Goal: Task Accomplishment & Management: Complete application form

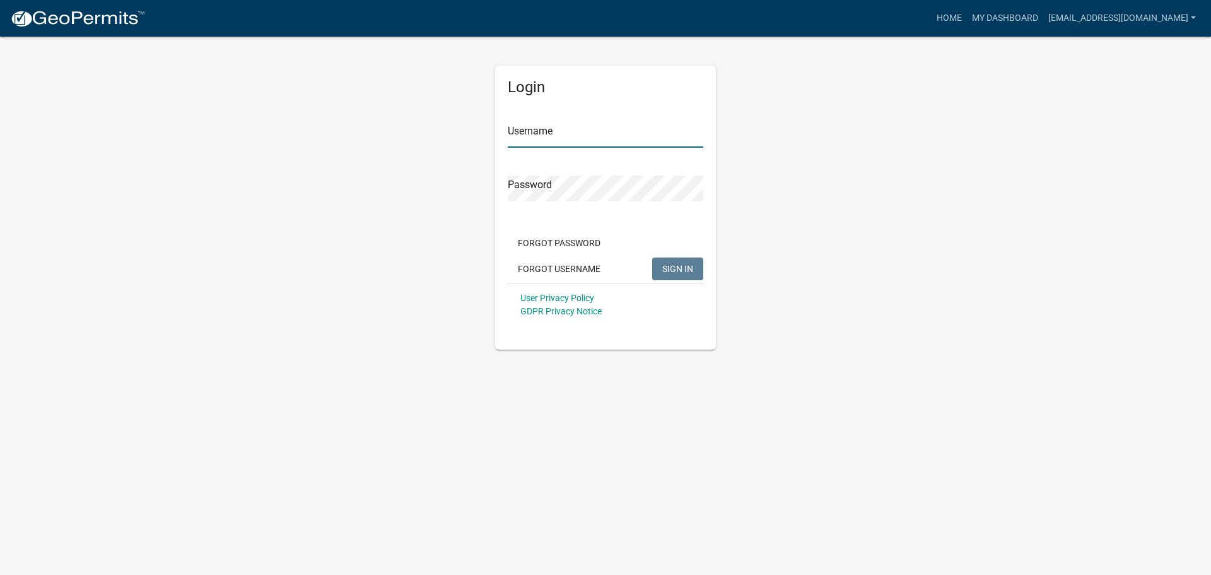
click at [614, 134] on input "Username" at bounding box center [606, 135] width 196 height 26
type input "[EMAIL_ADDRESS][DOMAIN_NAME]"
click at [652, 257] on button "SIGN IN" at bounding box center [677, 268] width 51 height 23
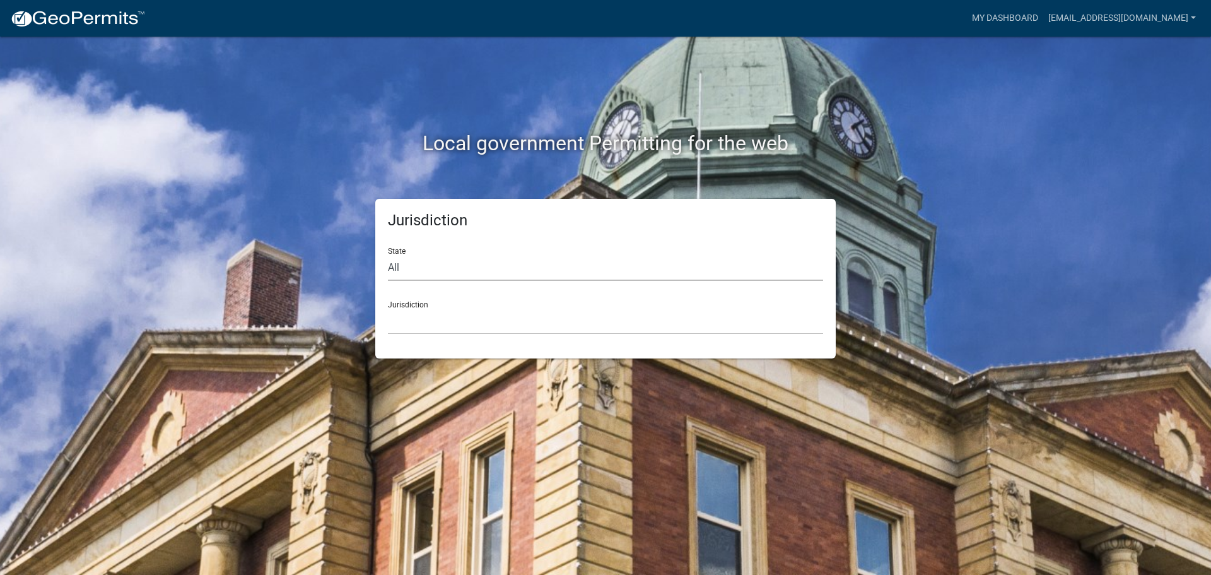
click at [436, 272] on select "All [US_STATE] [US_STATE] [US_STATE] [US_STATE] [US_STATE] [US_STATE] [US_STATE…" at bounding box center [605, 268] width 435 height 26
select select "[US_STATE]"
click at [388, 255] on select "All [US_STATE] [US_STATE] [US_STATE] [US_STATE] [US_STATE] [US_STATE] [US_STATE…" at bounding box center [605, 268] width 435 height 26
click at [441, 327] on select "City of [GEOGRAPHIC_DATA], [US_STATE] City of [GEOGRAPHIC_DATA], [US_STATE] Cit…" at bounding box center [605, 321] width 435 height 26
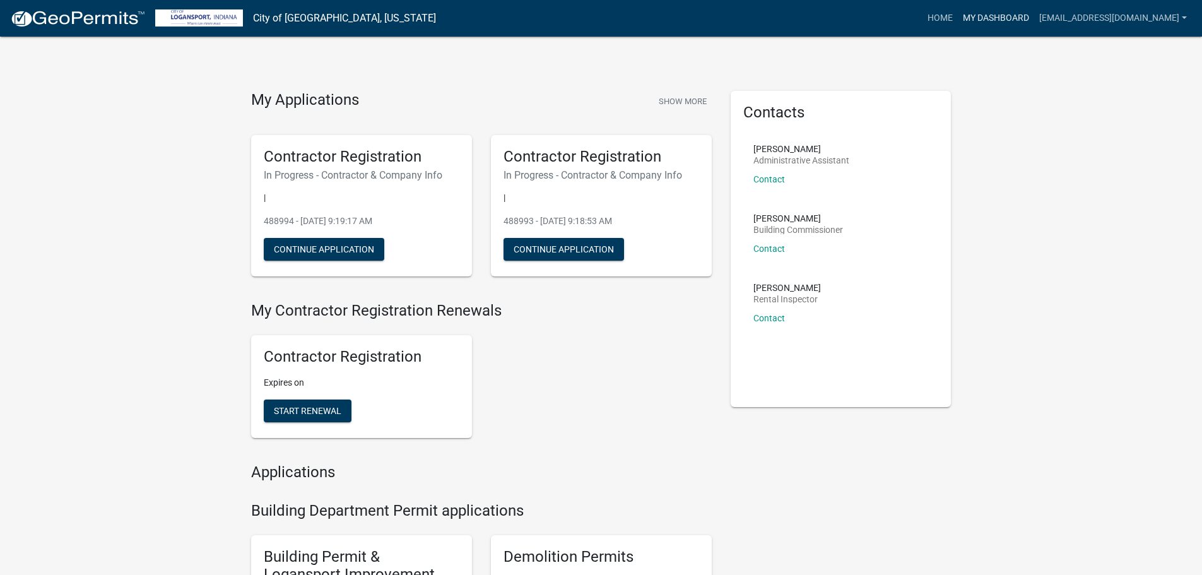
click at [983, 18] on link "My Dashboard" at bounding box center [996, 18] width 76 height 24
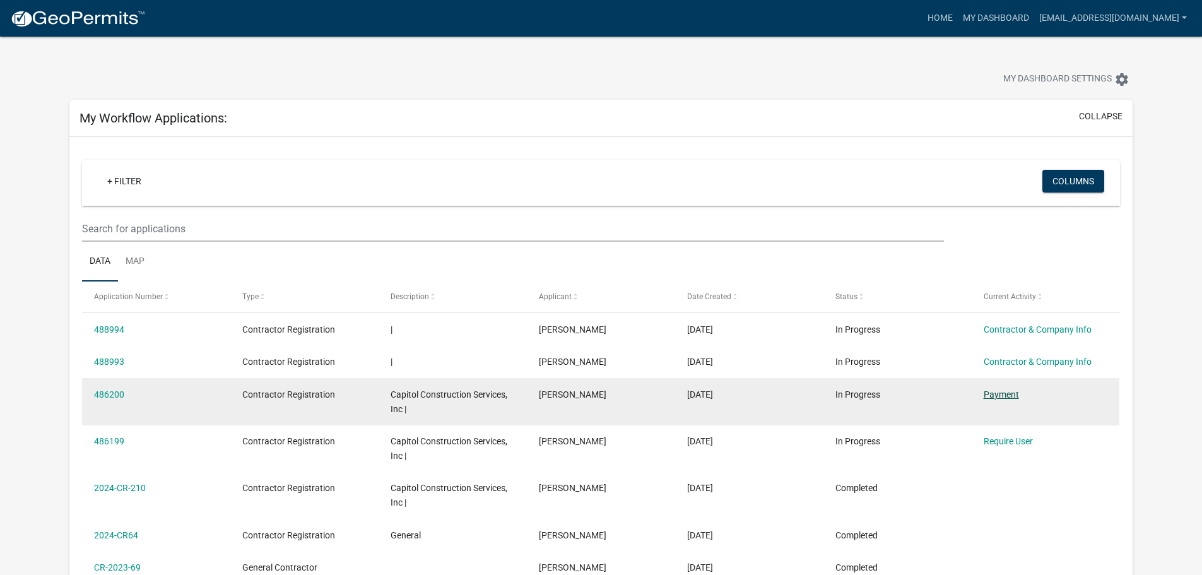
click at [996, 393] on link "Payment" at bounding box center [1000, 394] width 35 height 10
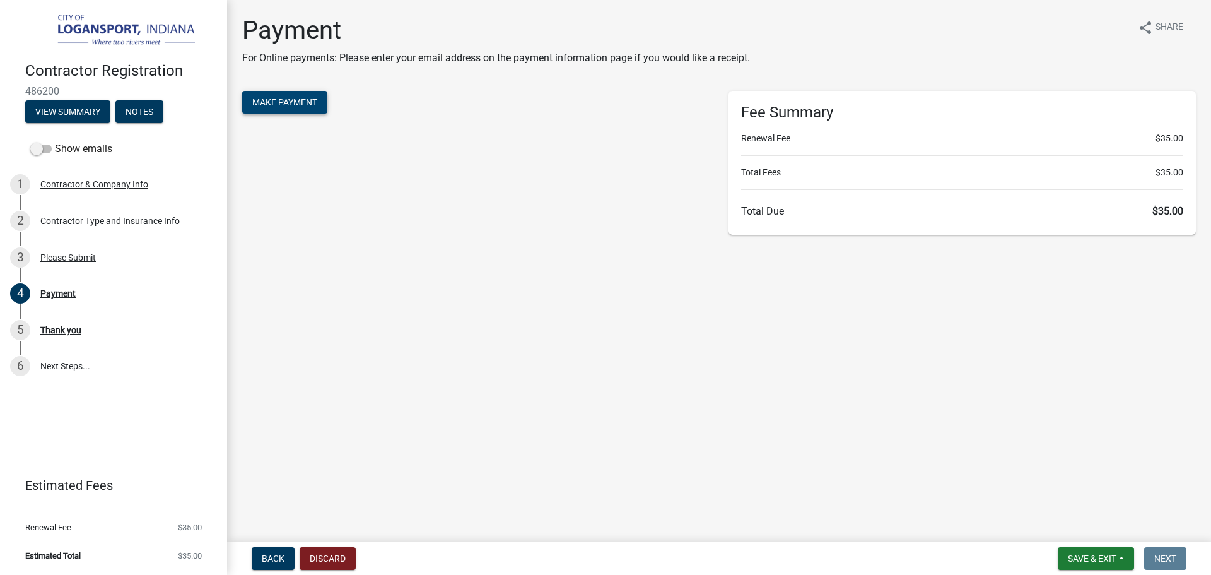
click at [281, 105] on span "Make Payment" at bounding box center [284, 102] width 65 height 10
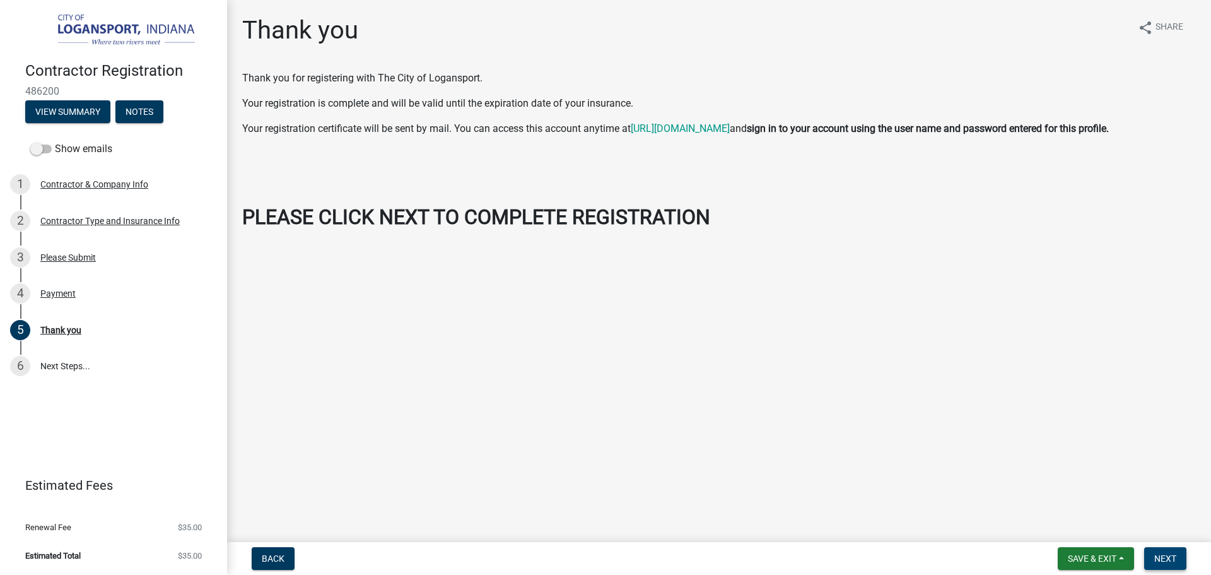
click at [1167, 559] on span "Next" at bounding box center [1165, 558] width 22 height 10
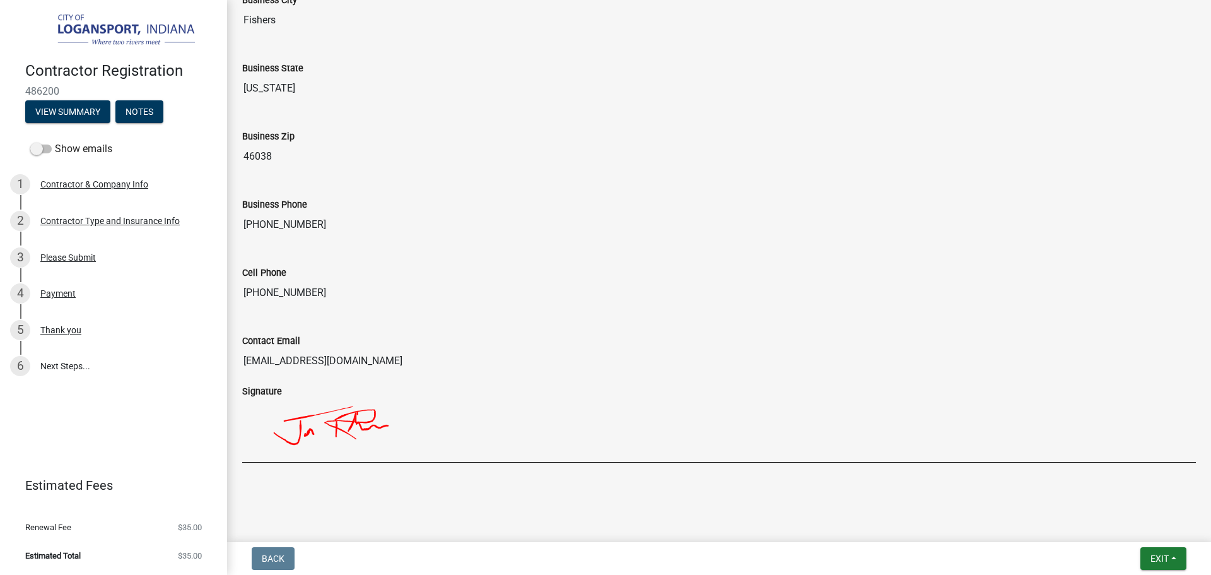
scroll to position [972, 0]
click at [1160, 558] on span "Exit" at bounding box center [1160, 558] width 18 height 10
click at [1113, 526] on button "Save & Exit" at bounding box center [1136, 525] width 101 height 30
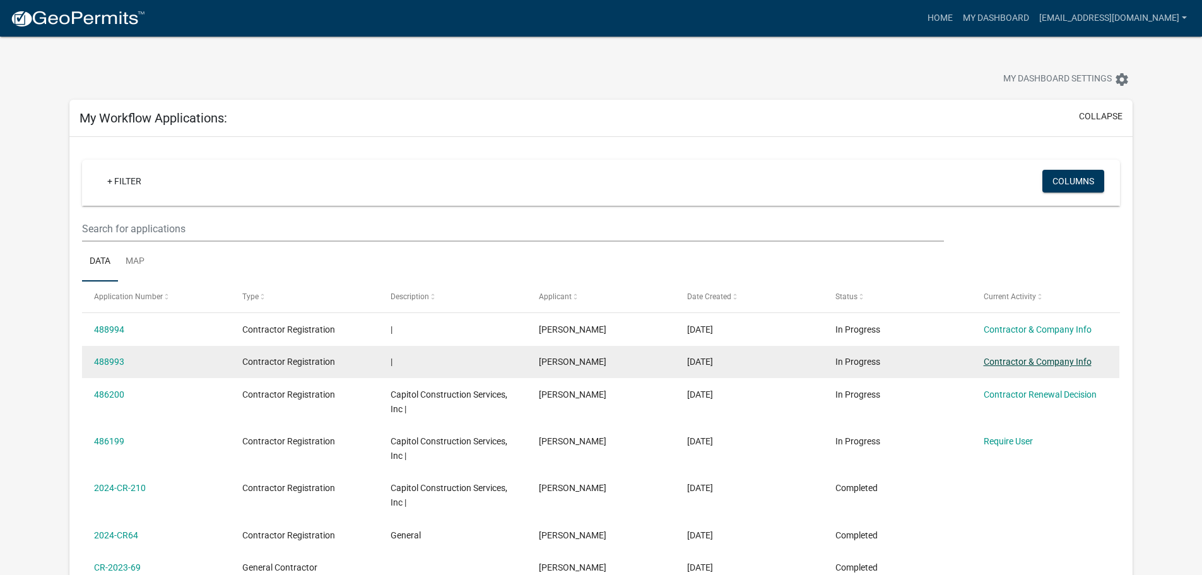
click at [1053, 360] on link "Contractor & Company Info" at bounding box center [1037, 361] width 108 height 10
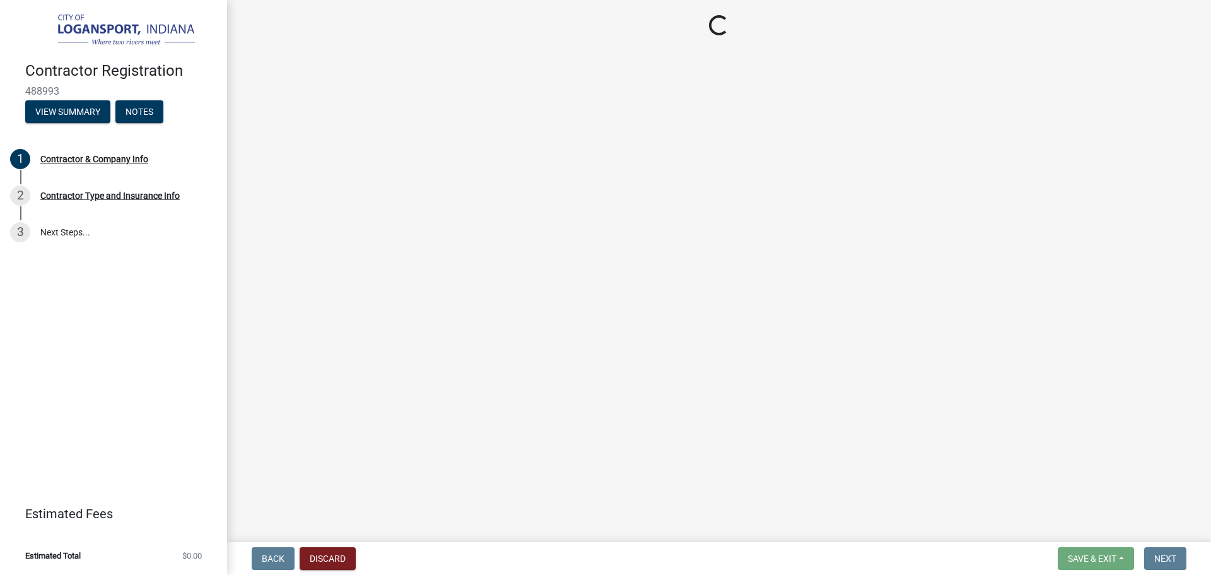
select select "IN"
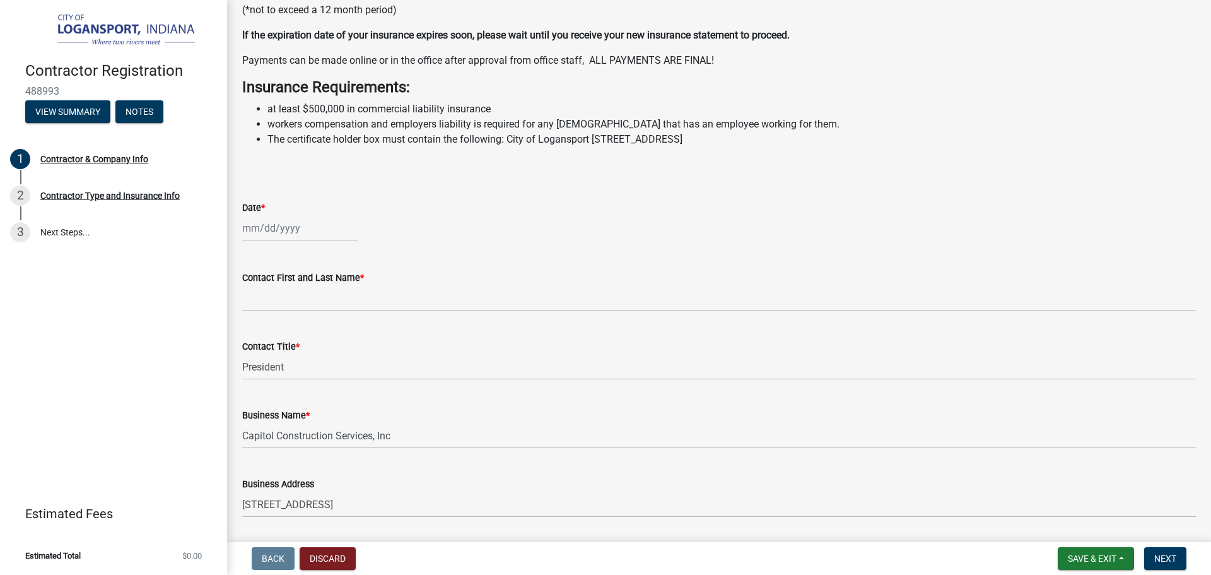
scroll to position [252, 0]
click at [251, 240] on div at bounding box center [299, 227] width 115 height 26
select select "10"
select select "2025"
click at [339, 325] on div "10" at bounding box center [335, 315] width 20 height 20
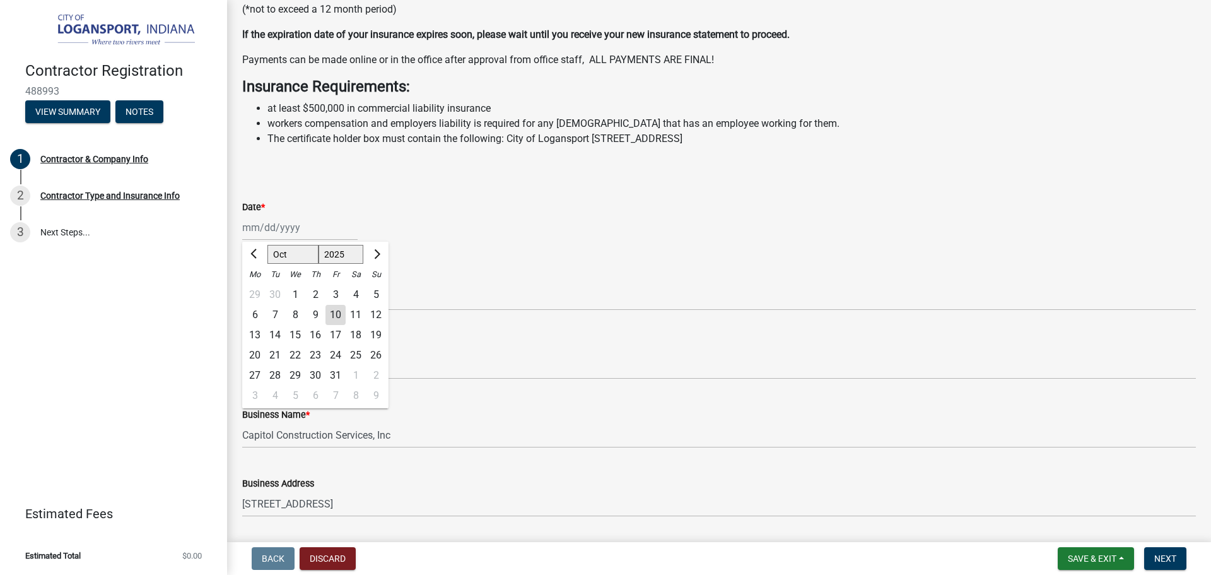
type input "[DATE]"
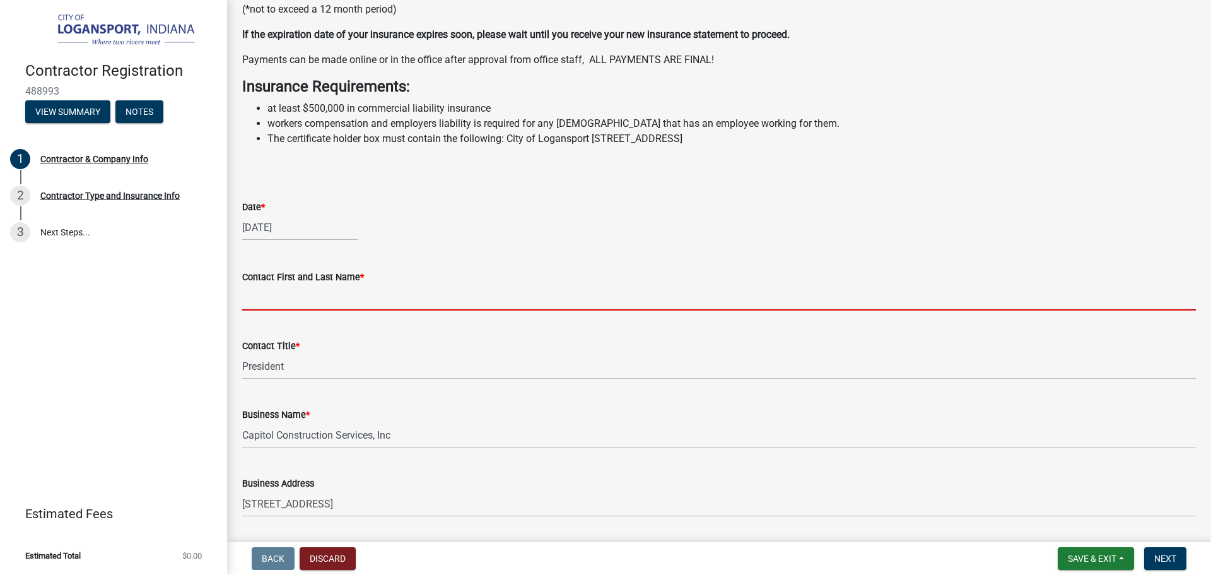
click at [268, 310] on input "Contact First and Last Name *" at bounding box center [719, 297] width 954 height 26
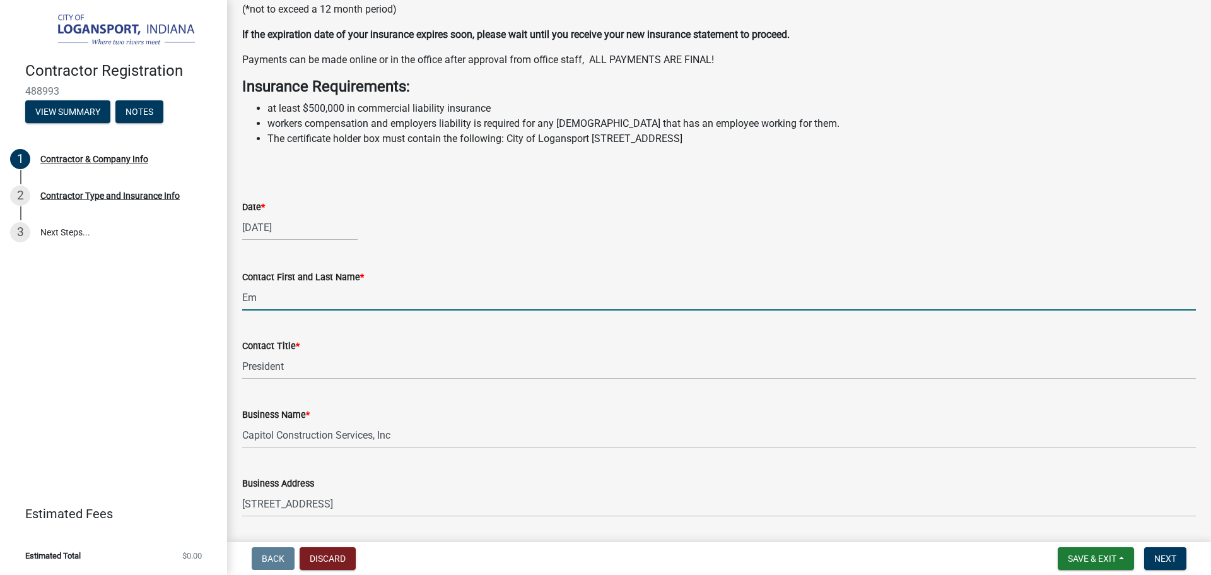
type input "E"
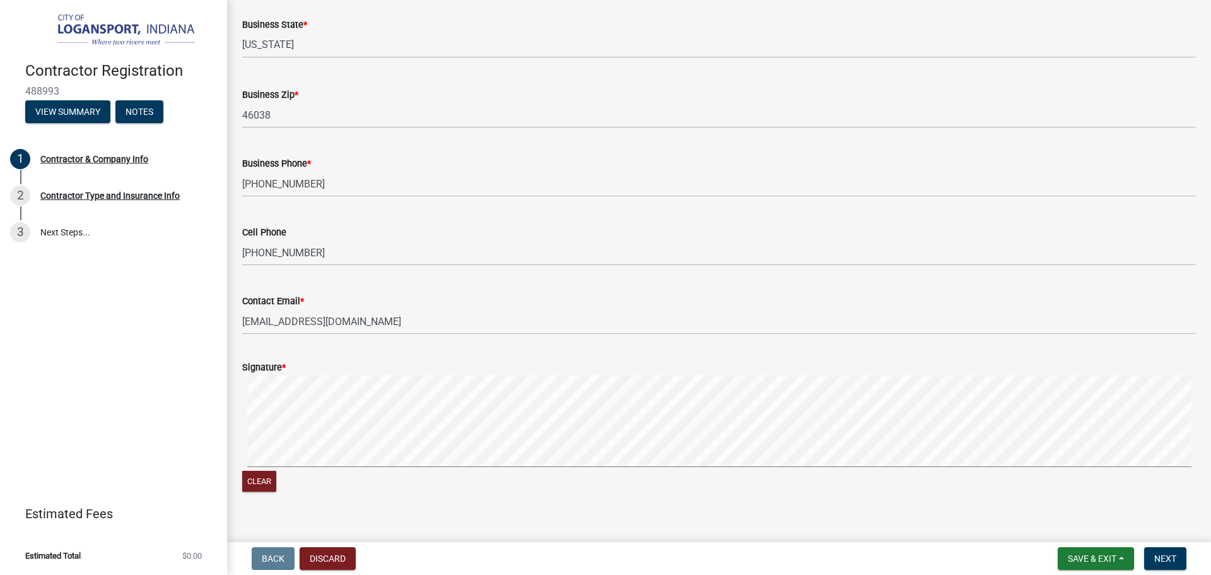
scroll to position [975, 0]
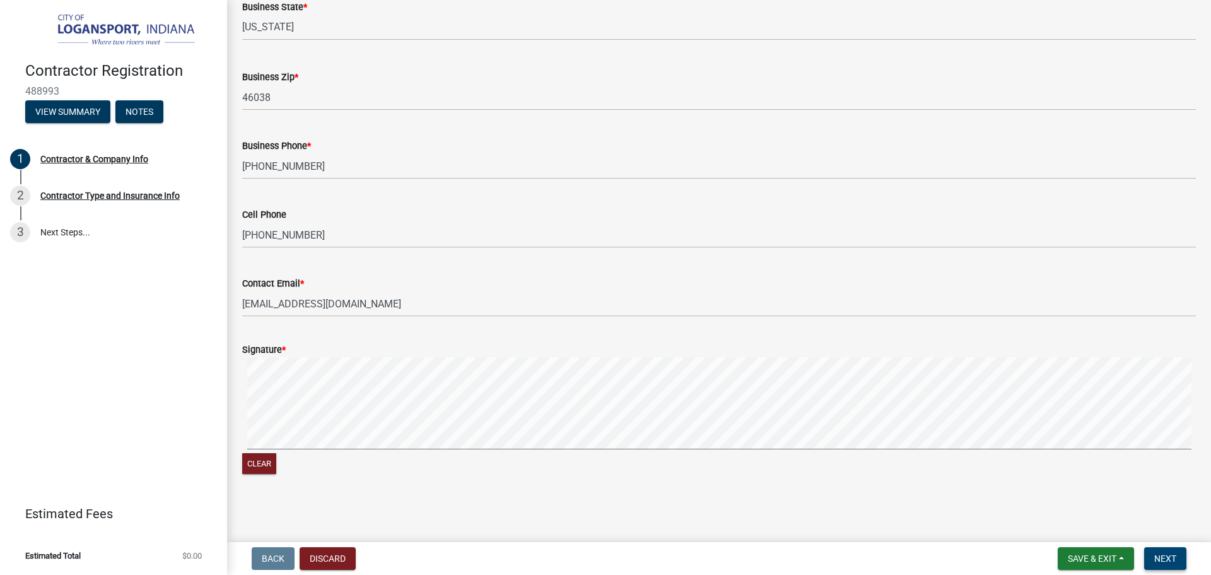
type input "[PERSON_NAME]"
click at [1170, 563] on span "Next" at bounding box center [1165, 558] width 22 height 10
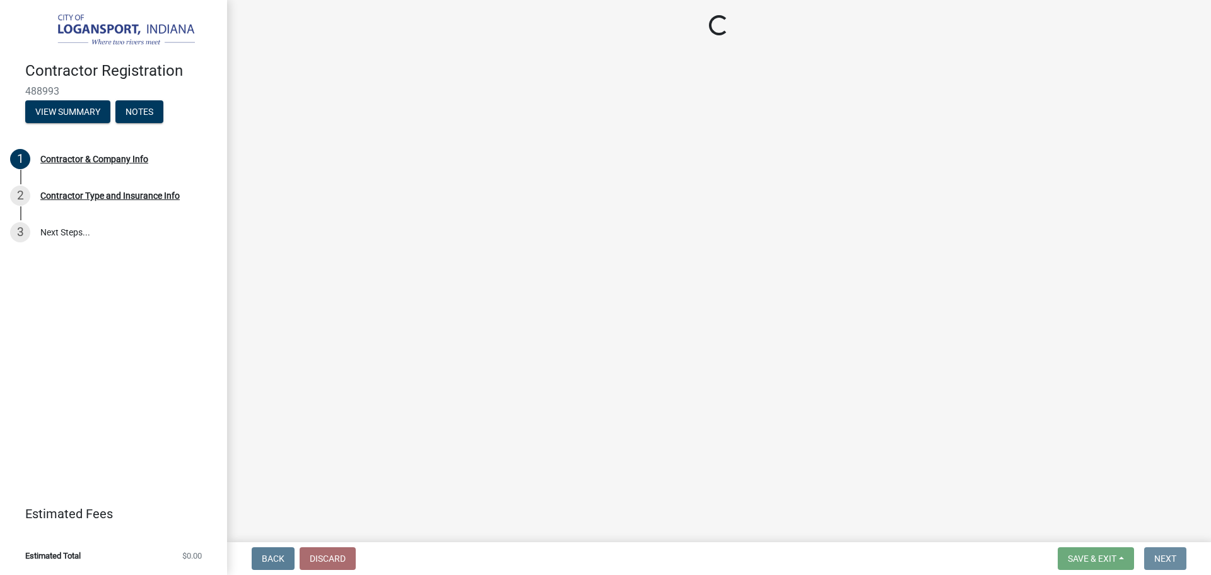
scroll to position [0, 0]
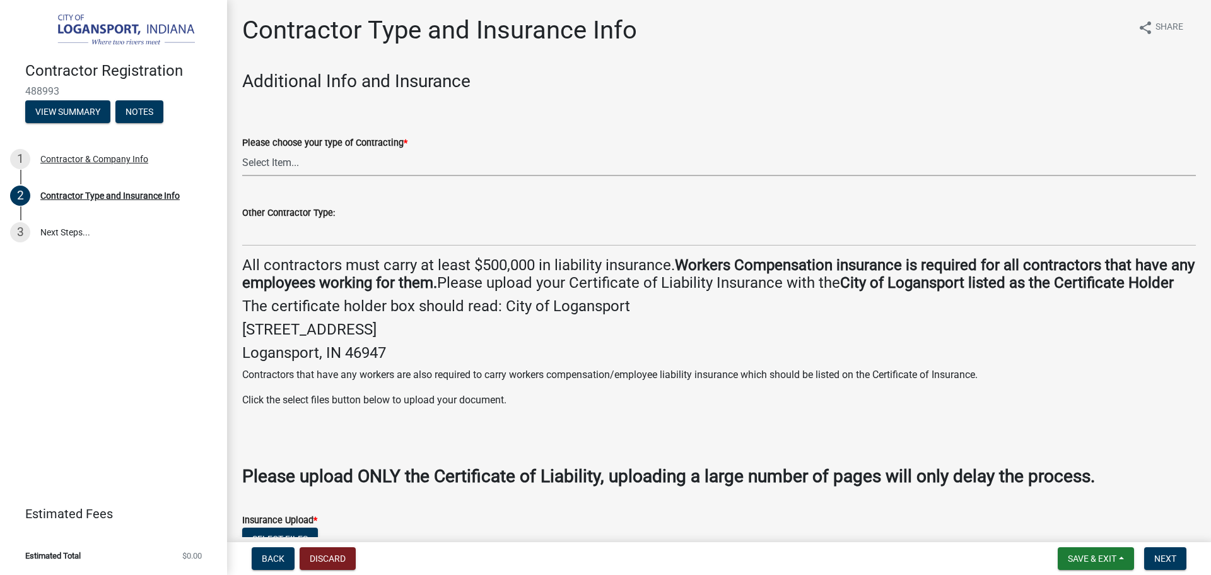
click at [303, 167] on select "Select Item... Plumber General HVAC Other Roofer Tree Service Demolition" at bounding box center [719, 163] width 954 height 26
click at [242, 150] on select "Select Item... Plumber General HVAC Other Roofer Tree Service Demolition" at bounding box center [719, 163] width 954 height 26
select select "03705ffd-7527-4ddb-a600-46f4763bc457"
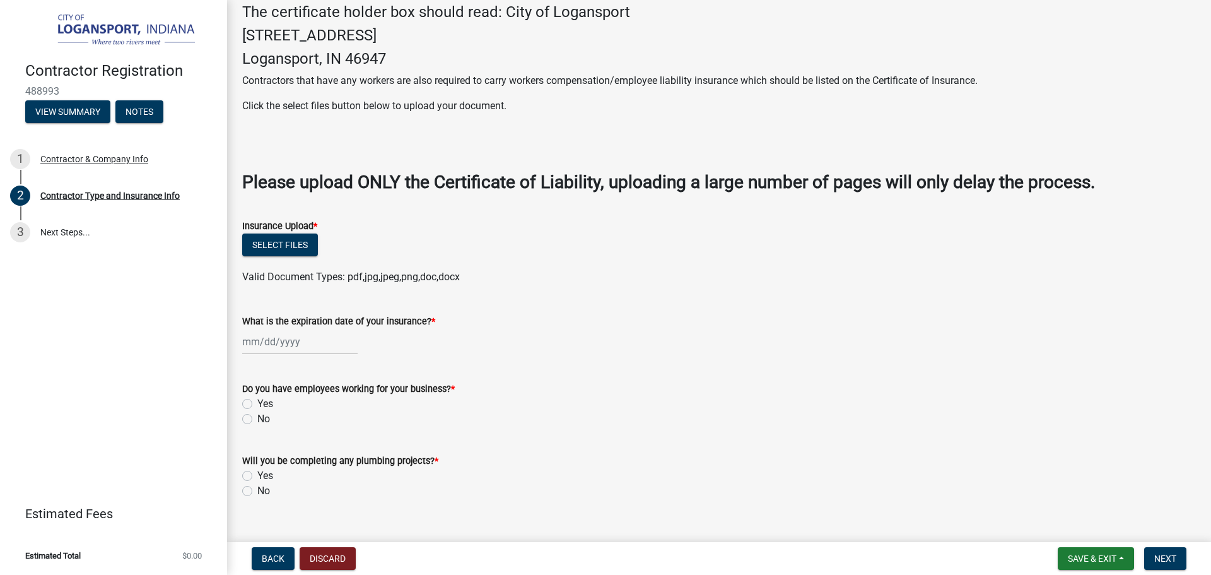
scroll to position [315, 0]
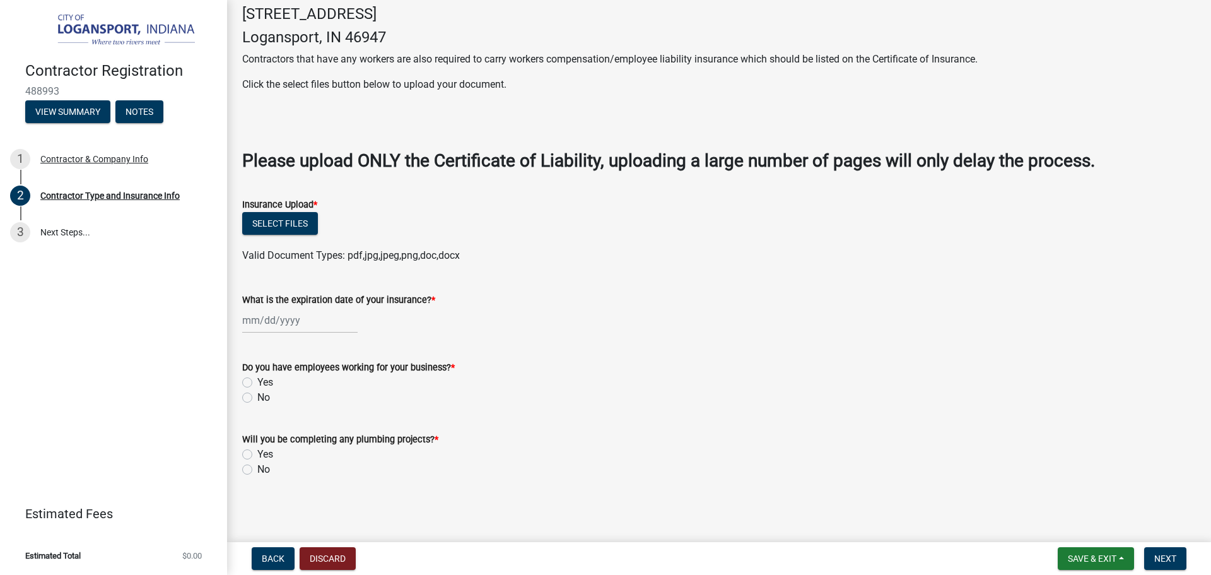
click at [257, 477] on label "No" at bounding box center [263, 469] width 13 height 15
click at [257, 470] on input "No" at bounding box center [261, 466] width 8 height 8
radio input "true"
click at [257, 390] on label "Yes" at bounding box center [265, 382] width 16 height 15
click at [257, 383] on input "Yes" at bounding box center [261, 379] width 8 height 8
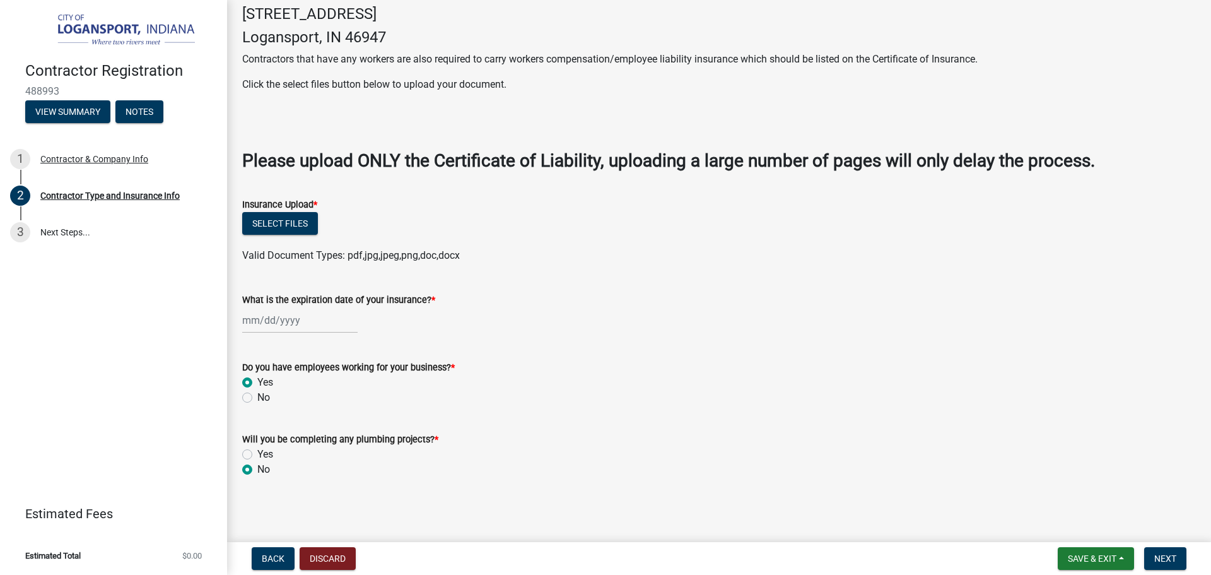
radio input "true"
click at [274, 321] on div at bounding box center [299, 320] width 115 height 26
select select "10"
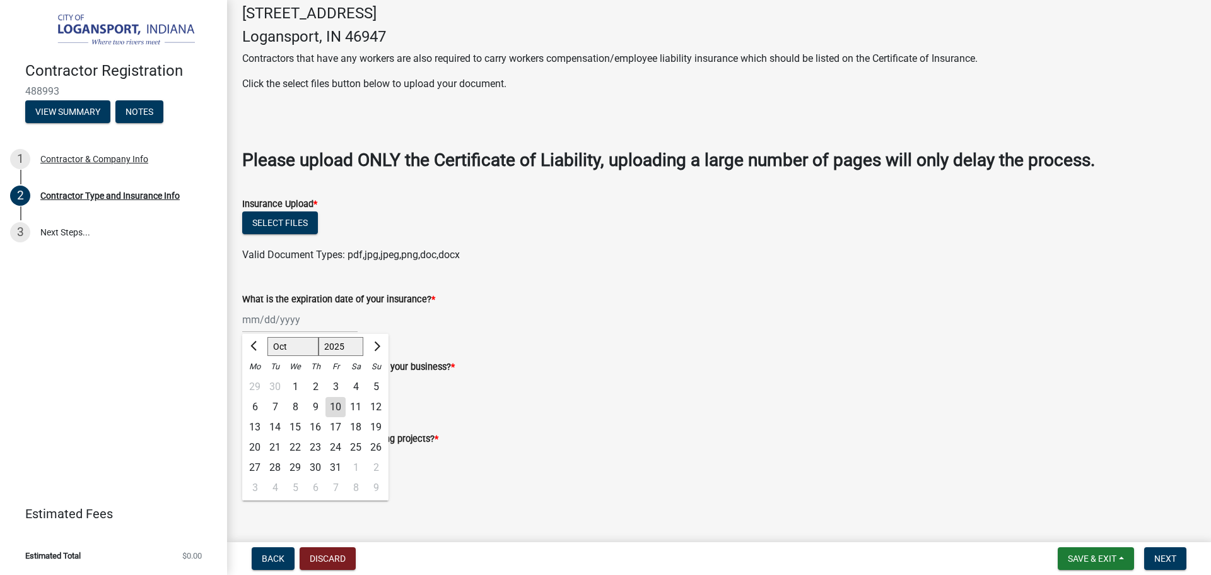
click at [349, 344] on select "1525 1526 1527 1528 1529 1530 1531 1532 1533 1534 1535 1536 1537 1538 1539 1540…" at bounding box center [341, 346] width 45 height 19
select select "2026"
click at [319, 337] on select "1525 1526 1527 1528 1529 1530 1531 1532 1533 1534 1535 1536 1537 1538 1539 1540…" at bounding box center [341, 346] width 45 height 19
click at [315, 384] on div "1" at bounding box center [315, 387] width 20 height 20
type input "[DATE]"
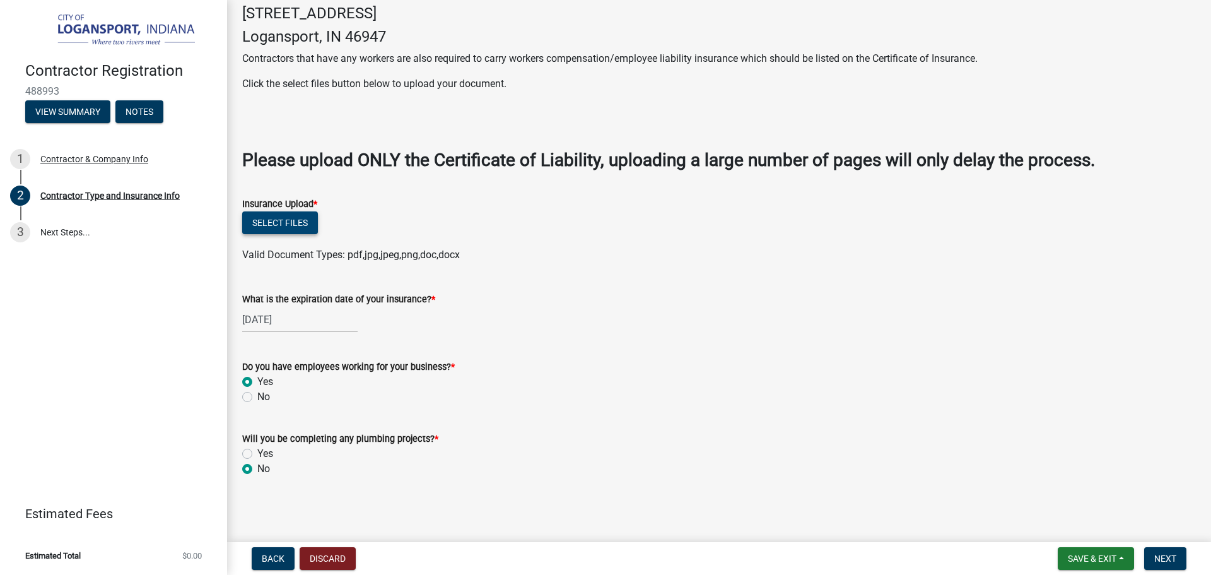
click at [284, 219] on button "Select files" at bounding box center [280, 222] width 76 height 23
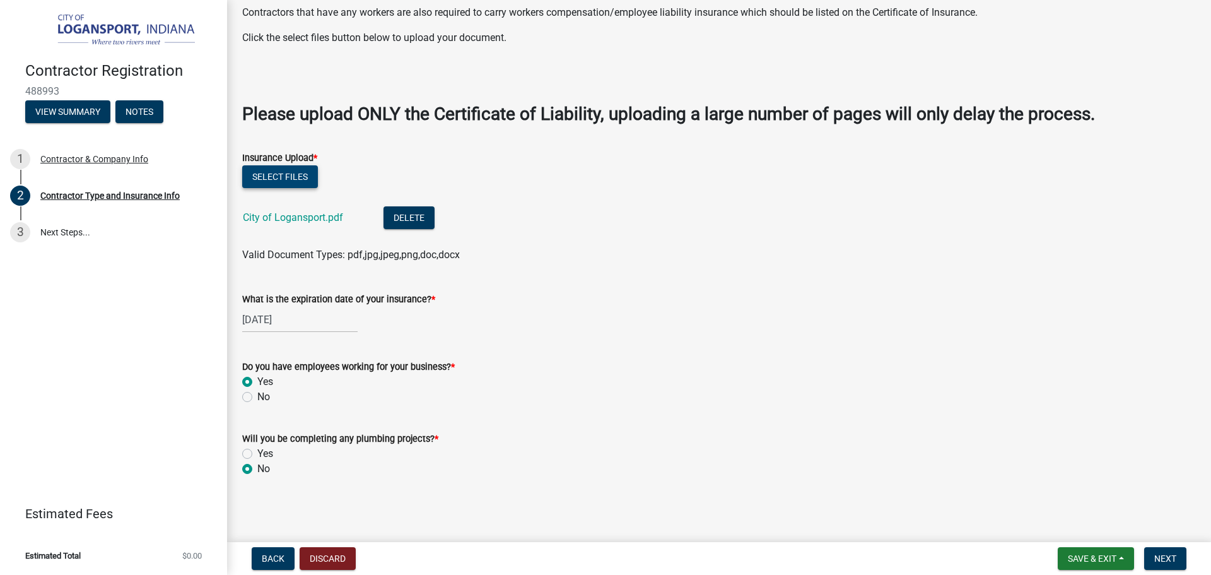
scroll to position [380, 0]
click at [1171, 561] on span "Next" at bounding box center [1165, 558] width 22 height 10
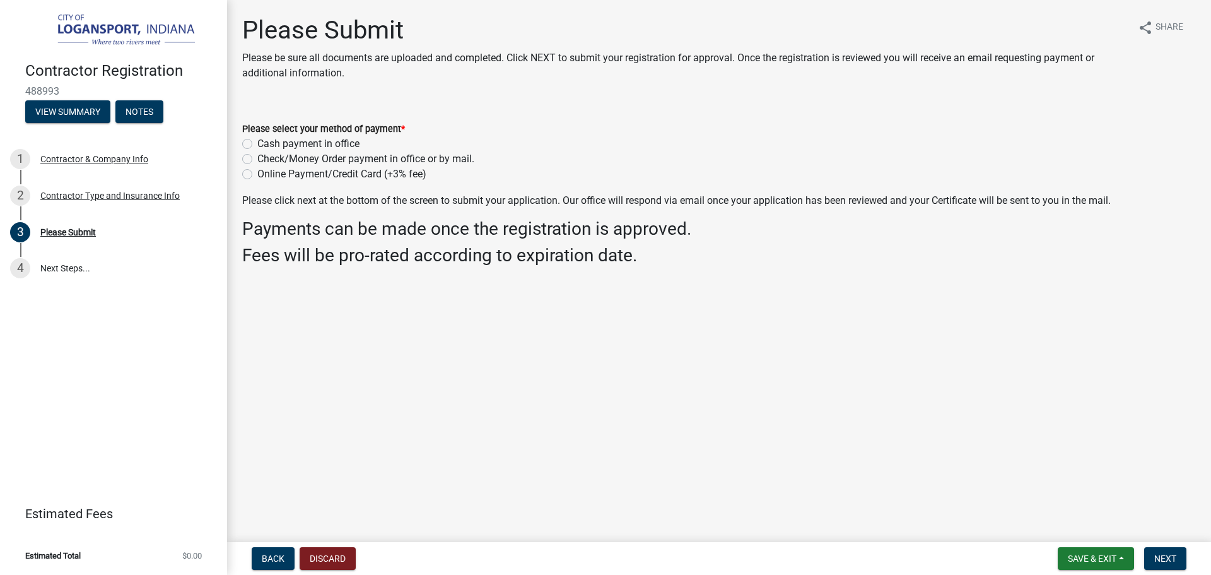
click at [257, 172] on label "Online Payment/Credit Card (+3% fee)" at bounding box center [341, 174] width 169 height 15
click at [257, 172] on input "Online Payment/Credit Card (+3% fee)" at bounding box center [261, 171] width 8 height 8
radio input "true"
click at [1171, 562] on span "Next" at bounding box center [1165, 558] width 22 height 10
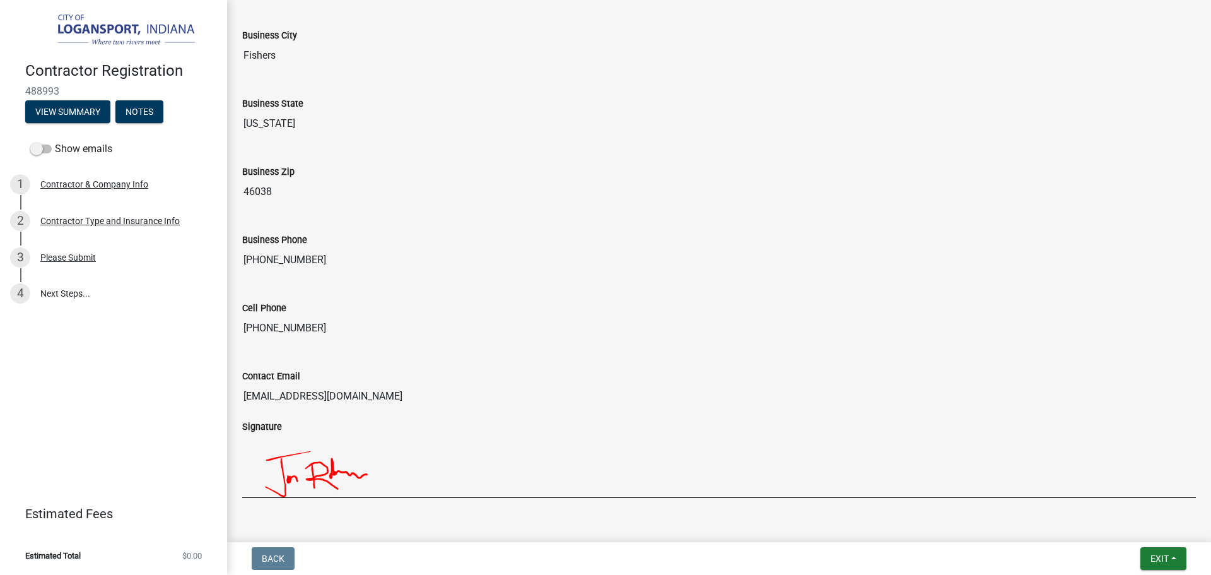
scroll to position [972, 0]
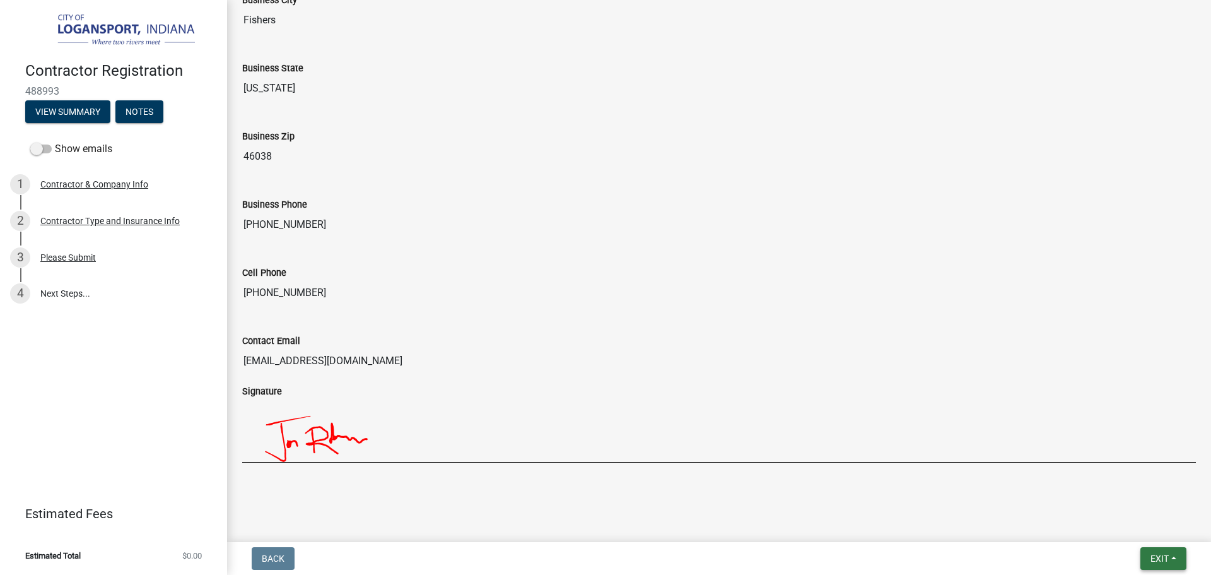
click at [1168, 556] on span "Exit" at bounding box center [1160, 558] width 18 height 10
click at [1128, 527] on button "Save & Exit" at bounding box center [1136, 525] width 101 height 30
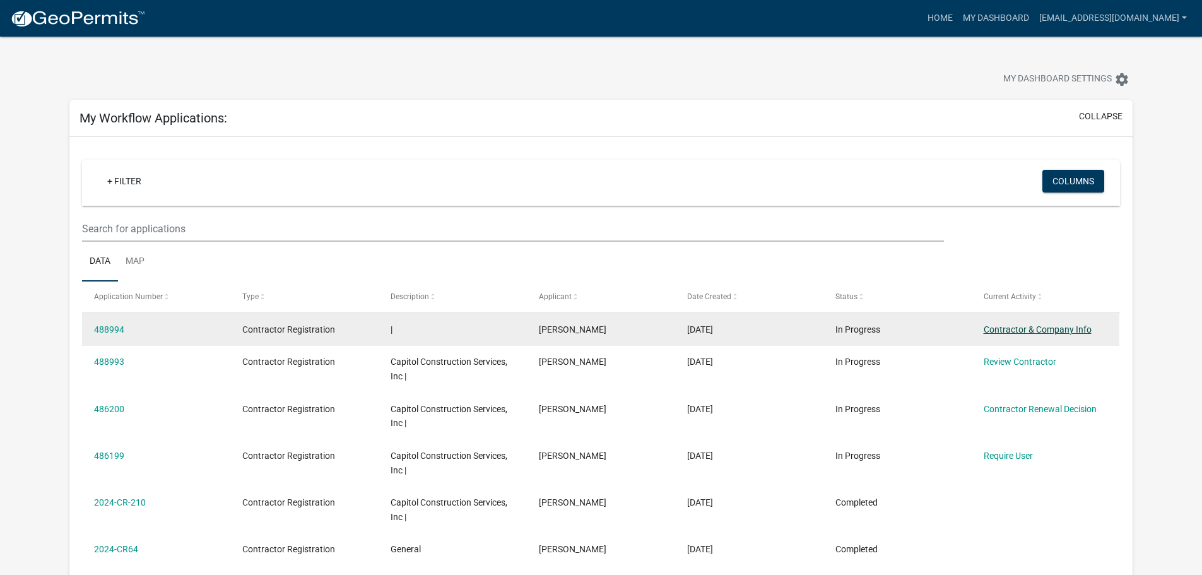
click at [1044, 331] on link "Contractor & Company Info" at bounding box center [1037, 329] width 108 height 10
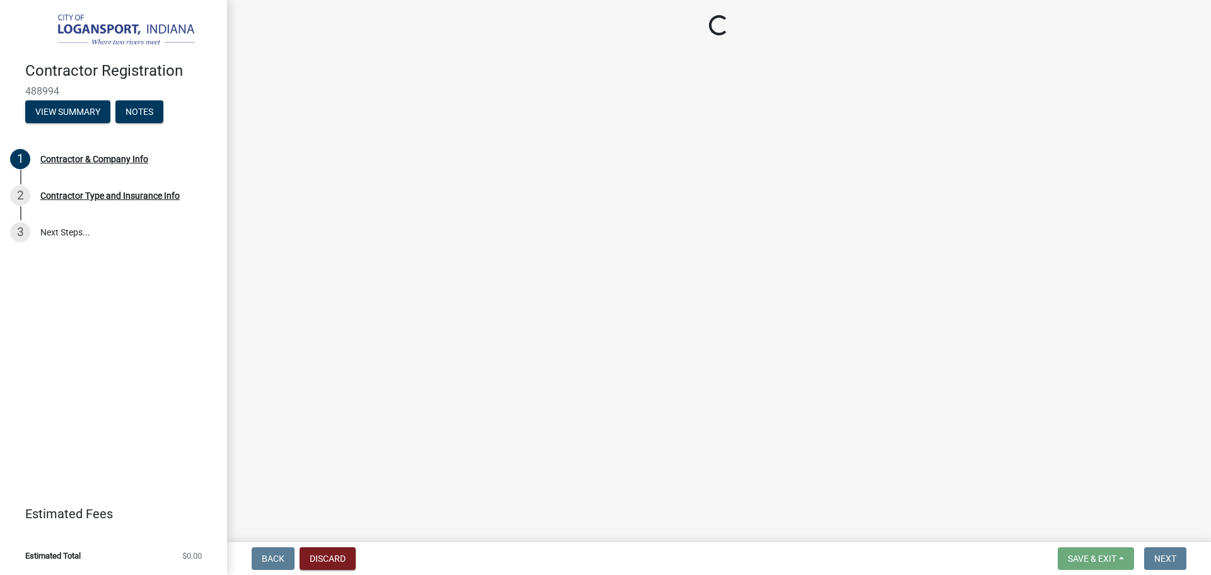
select select "IN"
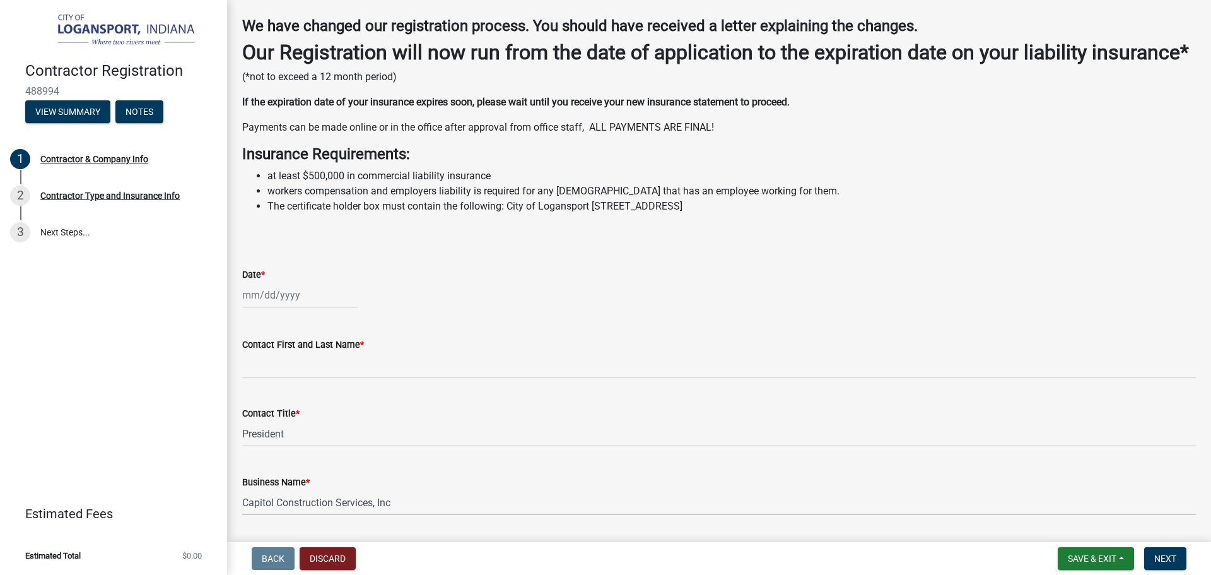
scroll to position [252, 0]
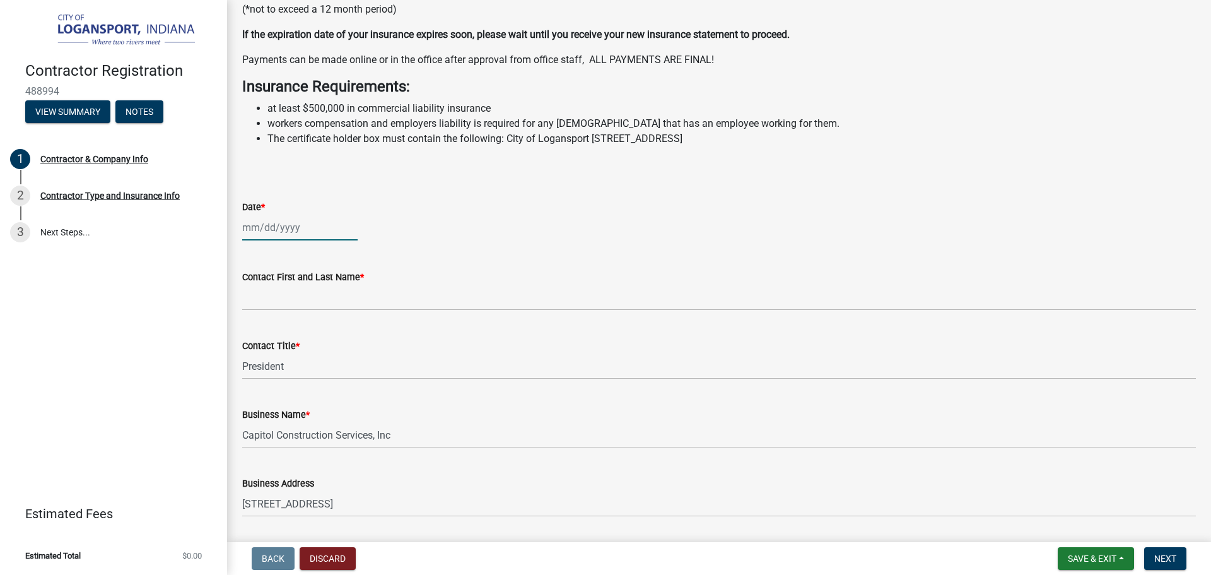
click at [266, 240] on div at bounding box center [299, 227] width 115 height 26
select select "10"
select select "2025"
click at [330, 325] on div "10" at bounding box center [335, 315] width 20 height 20
type input "[DATE]"
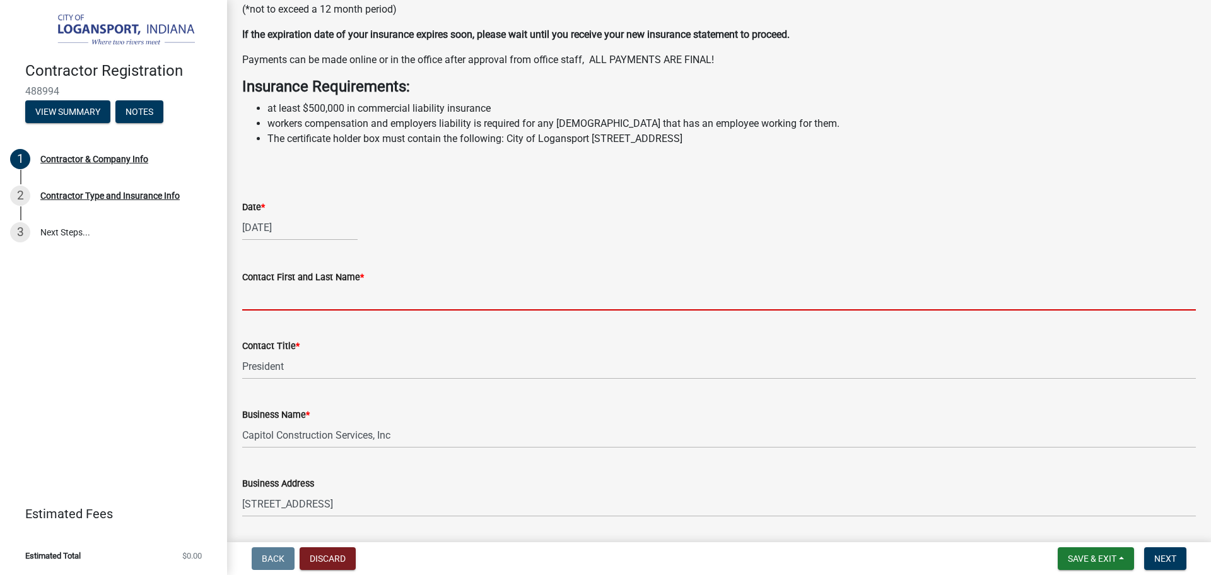
click at [293, 310] on input "Contact First and Last Name *" at bounding box center [719, 297] width 954 height 26
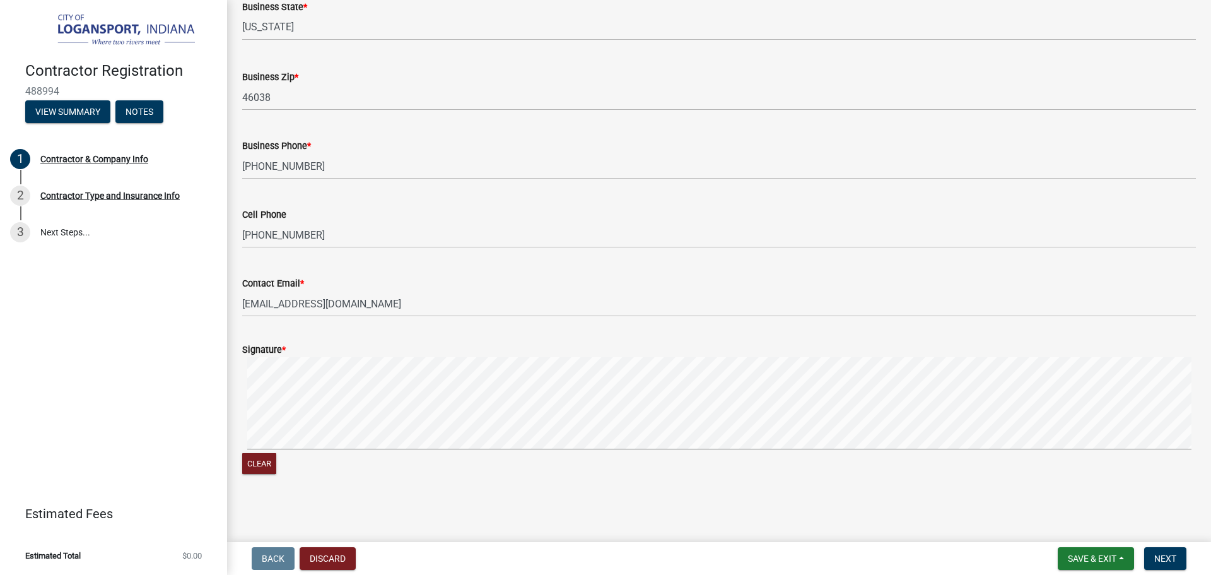
scroll to position [975, 0]
type input "[PERSON_NAME]"
click at [1161, 554] on span "Next" at bounding box center [1165, 558] width 22 height 10
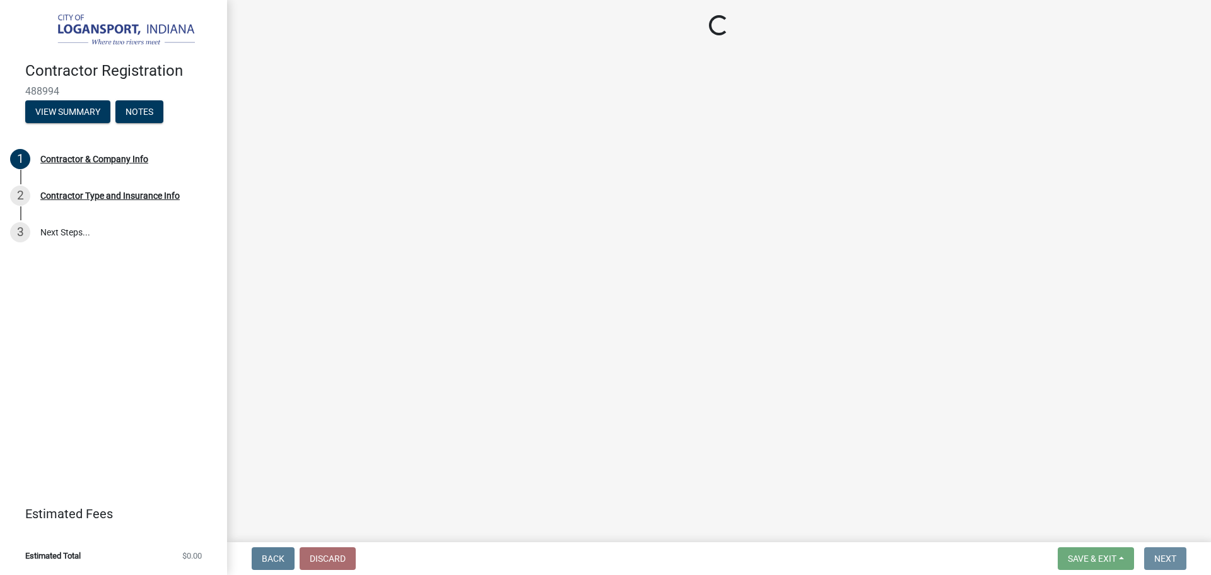
scroll to position [0, 0]
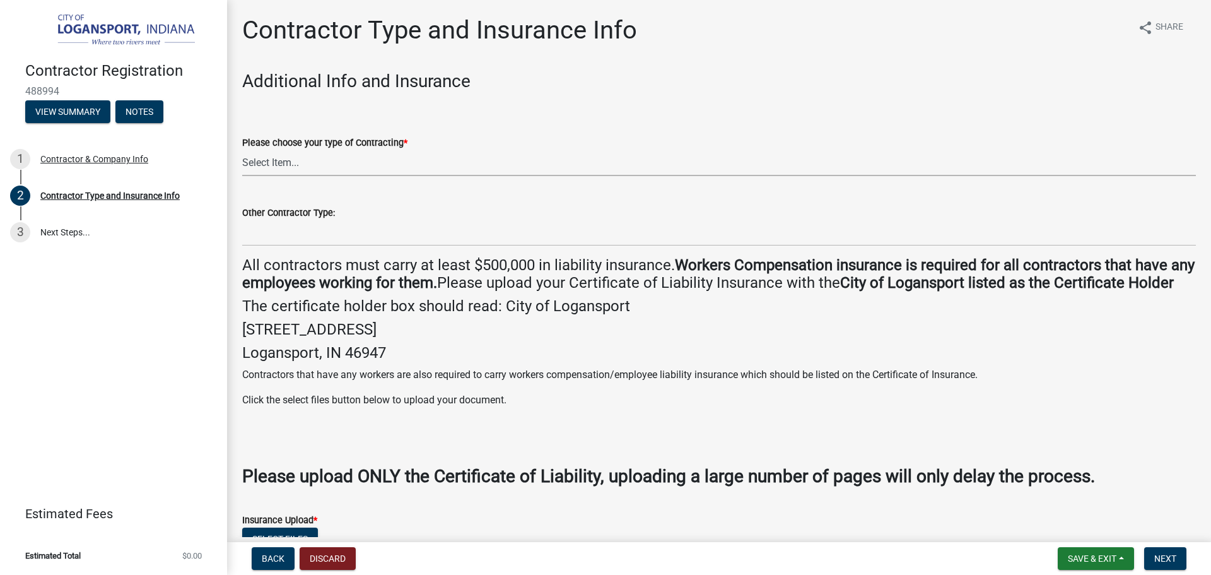
click at [348, 164] on select "Select Item... Plumber General HVAC Other Roofer Tree Service Demolition" at bounding box center [719, 163] width 954 height 26
click at [242, 150] on select "Select Item... Plumber General HVAC Other Roofer Tree Service Demolition" at bounding box center [719, 163] width 954 height 26
select select "03705ffd-7527-4ddb-a600-46f4763bc457"
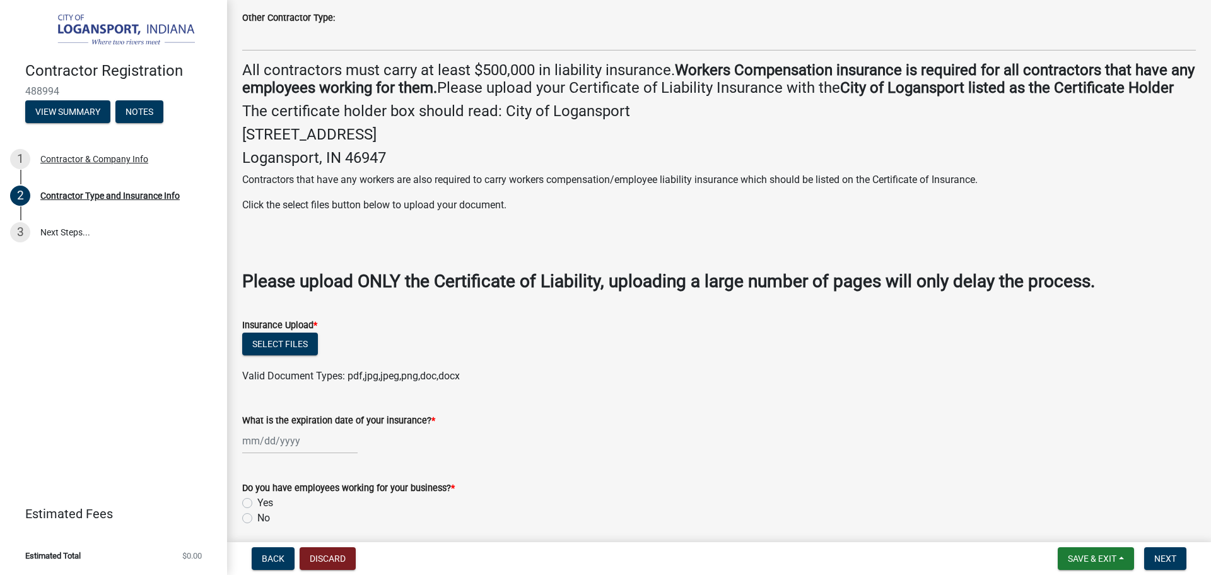
scroll to position [315, 0]
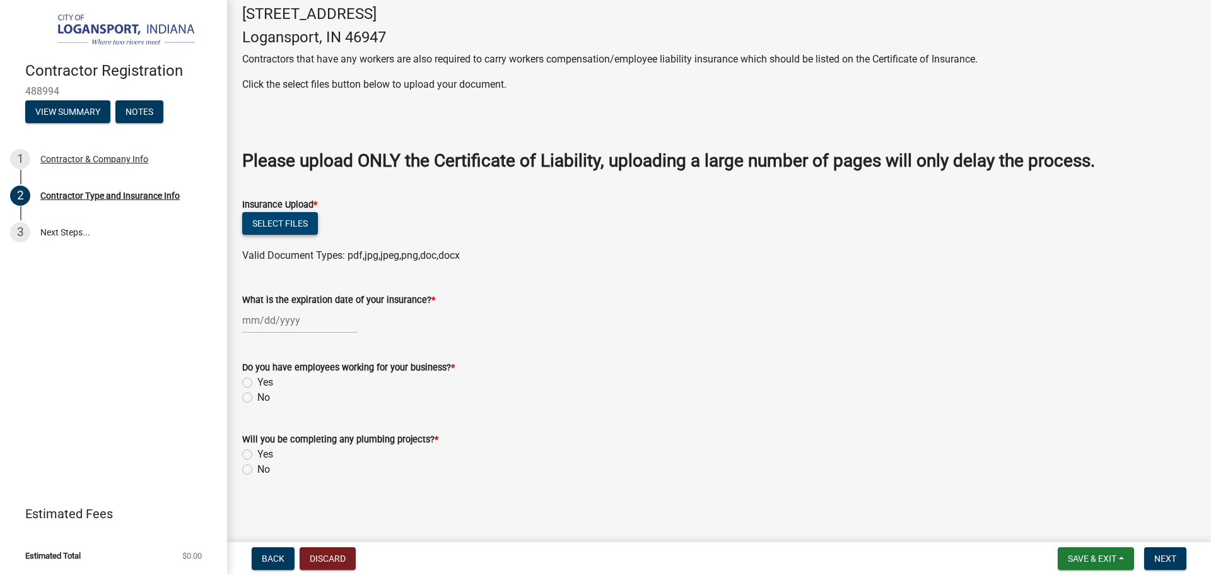
click at [283, 235] on button "Select files" at bounding box center [280, 223] width 76 height 23
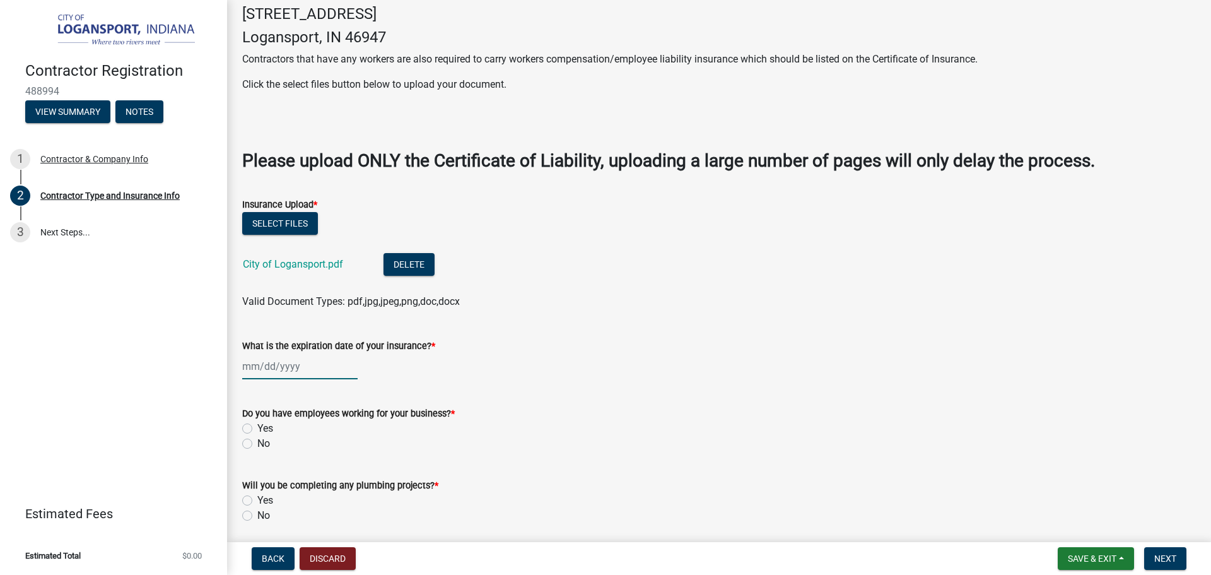
click at [315, 379] on div at bounding box center [299, 366] width 115 height 26
select select "10"
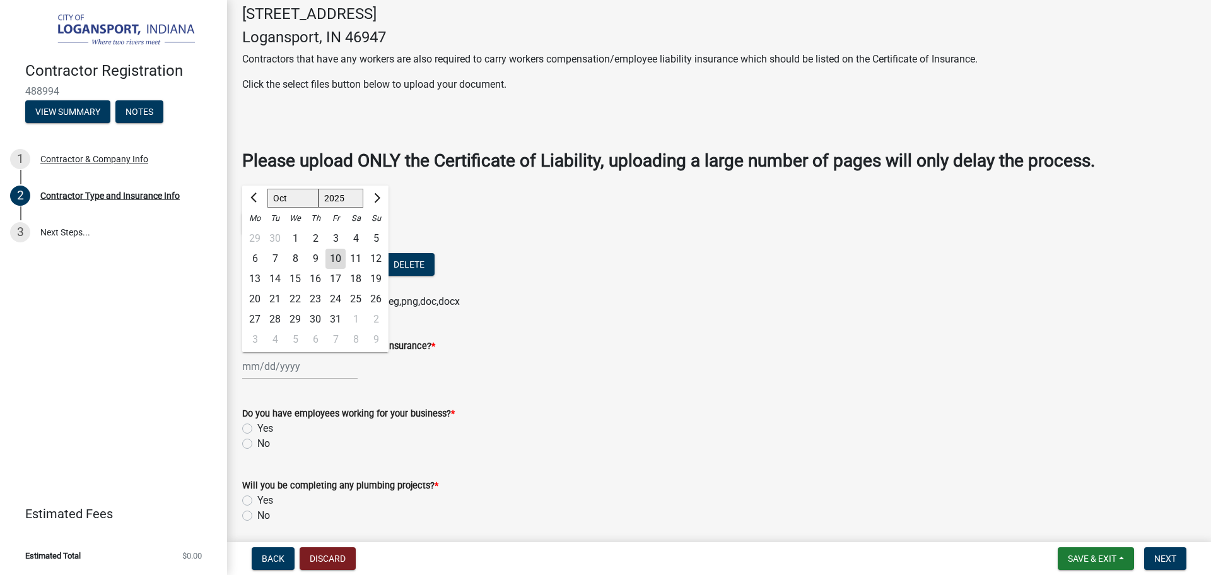
click at [355, 208] on select "1525 1526 1527 1528 1529 1530 1531 1532 1533 1534 1535 1536 1537 1538 1539 1540…" at bounding box center [341, 198] width 45 height 19
click at [319, 206] on select "1525 1526 1527 1528 1529 1530 1531 1532 1533 1534 1535 1536 1537 1538 1539 1540…" at bounding box center [341, 198] width 45 height 19
click at [343, 208] on select "1506 1507 1508 1509 1510 1511 1512 1513 1514 1515 1516 1517 1518 1519 1520 1521…" at bounding box center [341, 198] width 45 height 19
select select "2026"
click at [319, 206] on select "1506 1507 1508 1509 1510 1511 1512 1513 1514 1515 1516 1517 1518 1519 1520 1521…" at bounding box center [341, 198] width 45 height 19
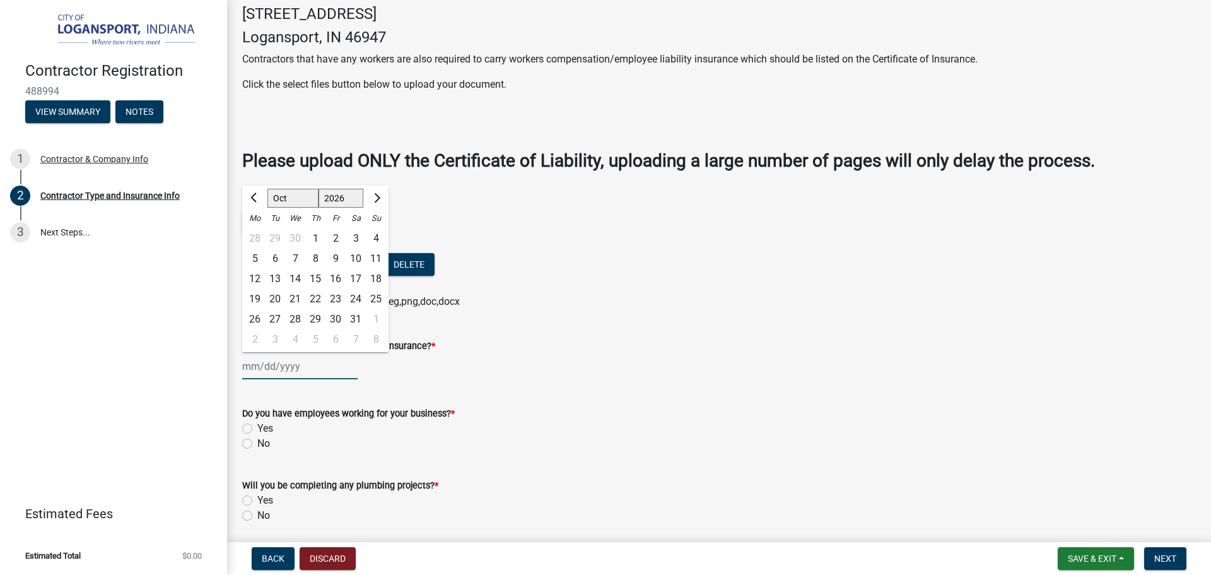
click at [311, 249] on div "1" at bounding box center [315, 238] width 20 height 20
type input "[DATE]"
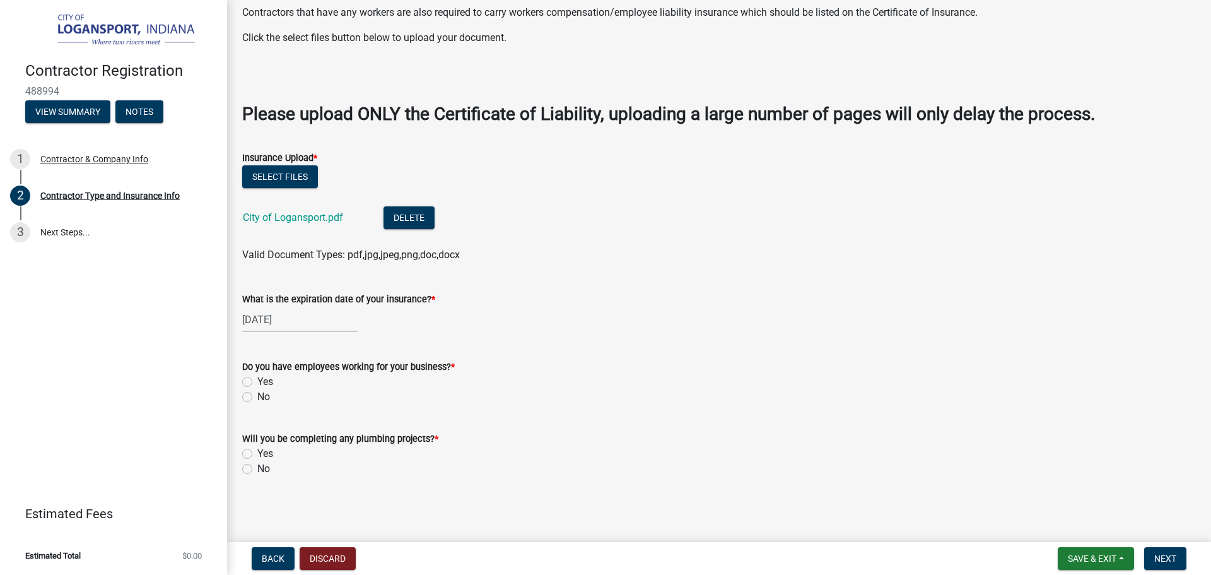
scroll to position [380, 0]
drag, startPoint x: 247, startPoint y: 381, endPoint x: 249, endPoint y: 387, distance: 6.4
click at [257, 381] on label "Yes" at bounding box center [265, 381] width 16 height 15
click at [257, 381] on input "Yes" at bounding box center [261, 378] width 8 height 8
radio input "true"
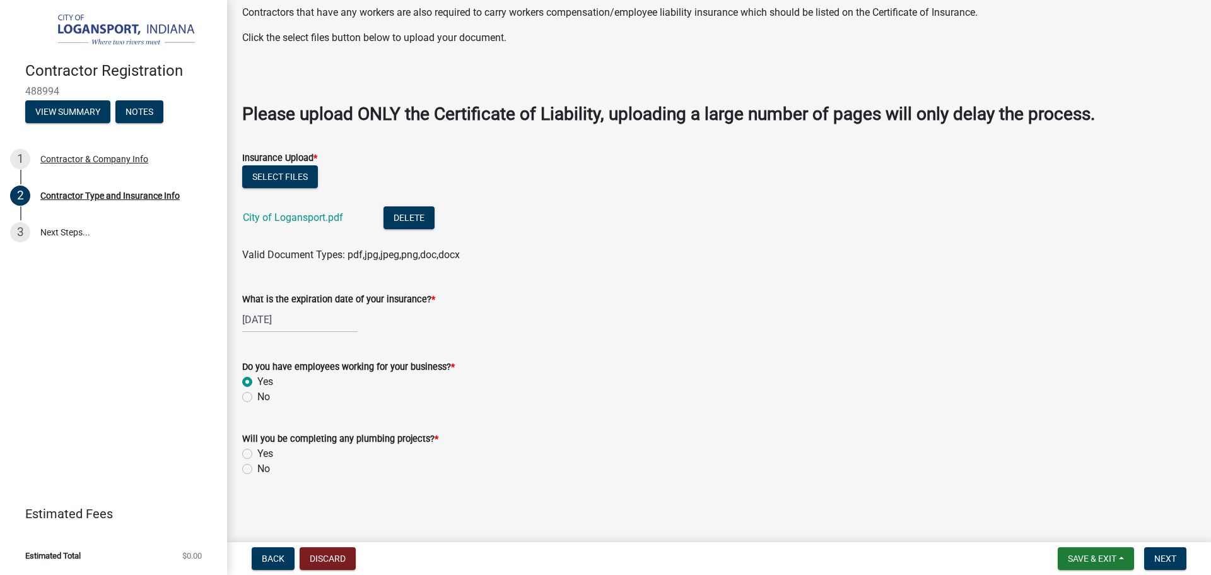
click at [257, 468] on label "No" at bounding box center [263, 468] width 13 height 15
click at [257, 468] on input "No" at bounding box center [261, 465] width 8 height 8
radio input "true"
click at [1163, 556] on span "Next" at bounding box center [1165, 558] width 22 height 10
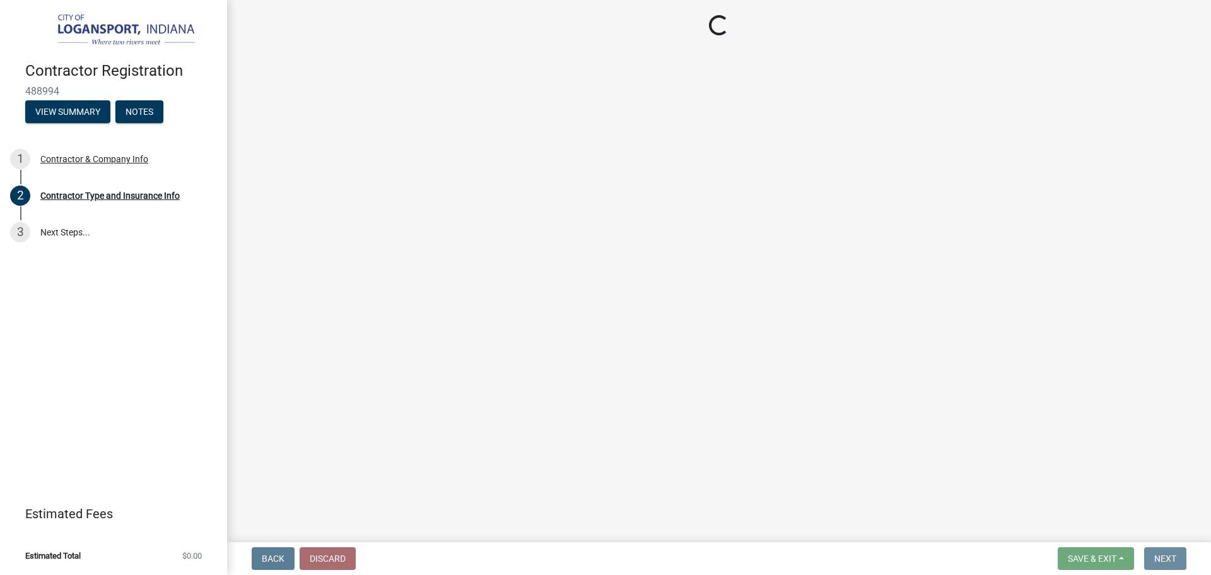
scroll to position [0, 0]
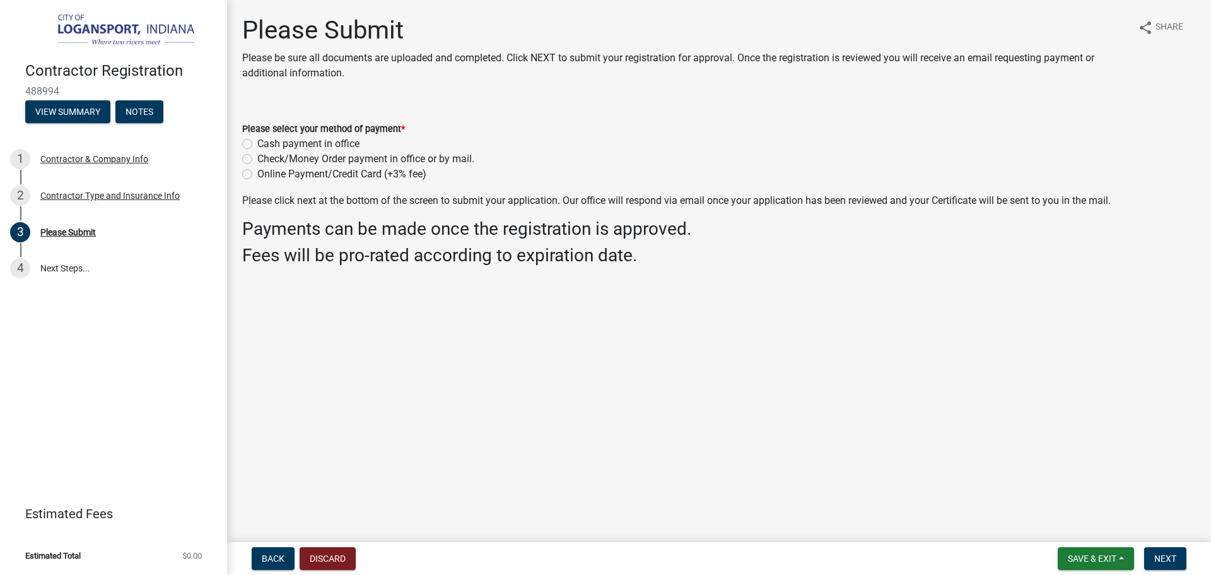
click at [257, 175] on label "Online Payment/Credit Card (+3% fee)" at bounding box center [341, 174] width 169 height 15
click at [257, 175] on input "Online Payment/Credit Card (+3% fee)" at bounding box center [261, 171] width 8 height 8
radio input "true"
click at [1180, 559] on button "Next" at bounding box center [1165, 558] width 42 height 23
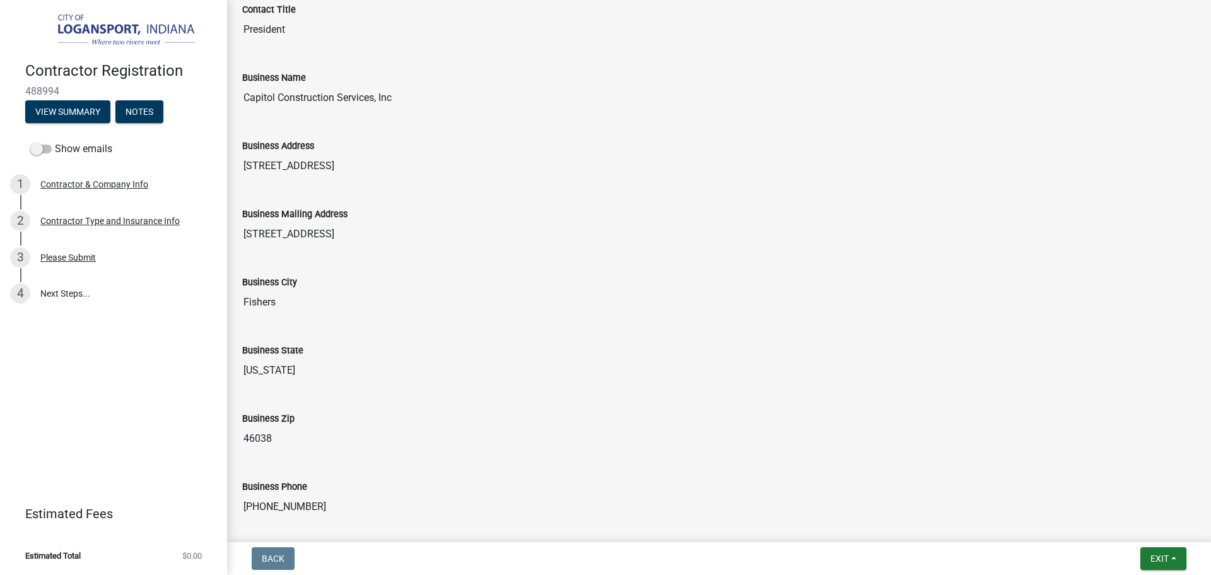
scroll to position [972, 0]
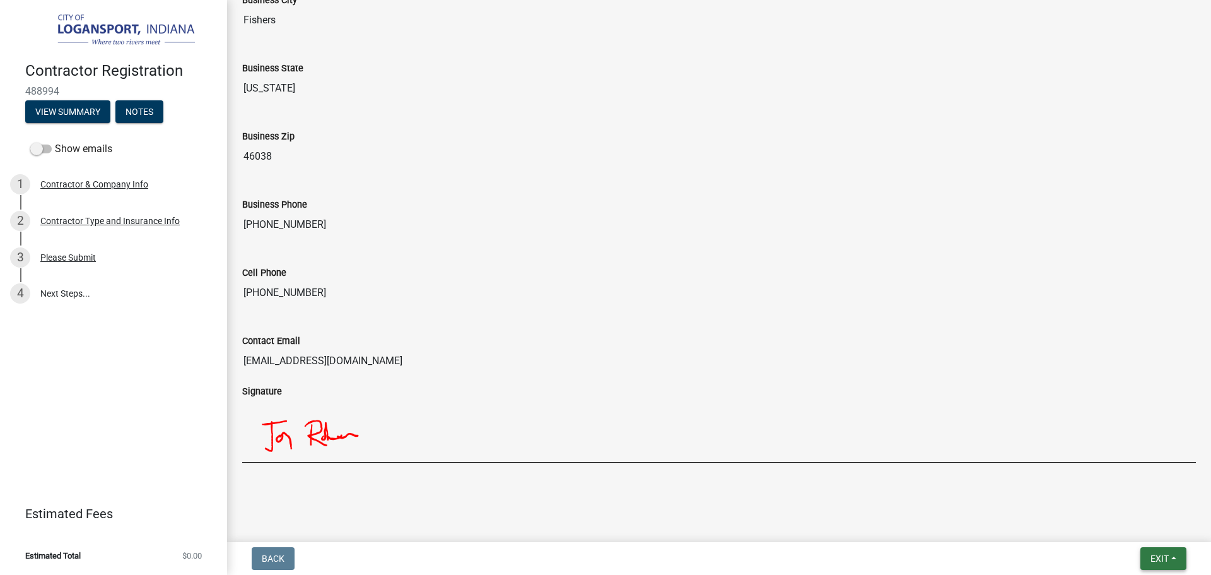
click at [1153, 558] on span "Exit" at bounding box center [1160, 558] width 18 height 10
click at [1113, 527] on button "Save & Exit" at bounding box center [1136, 525] width 101 height 30
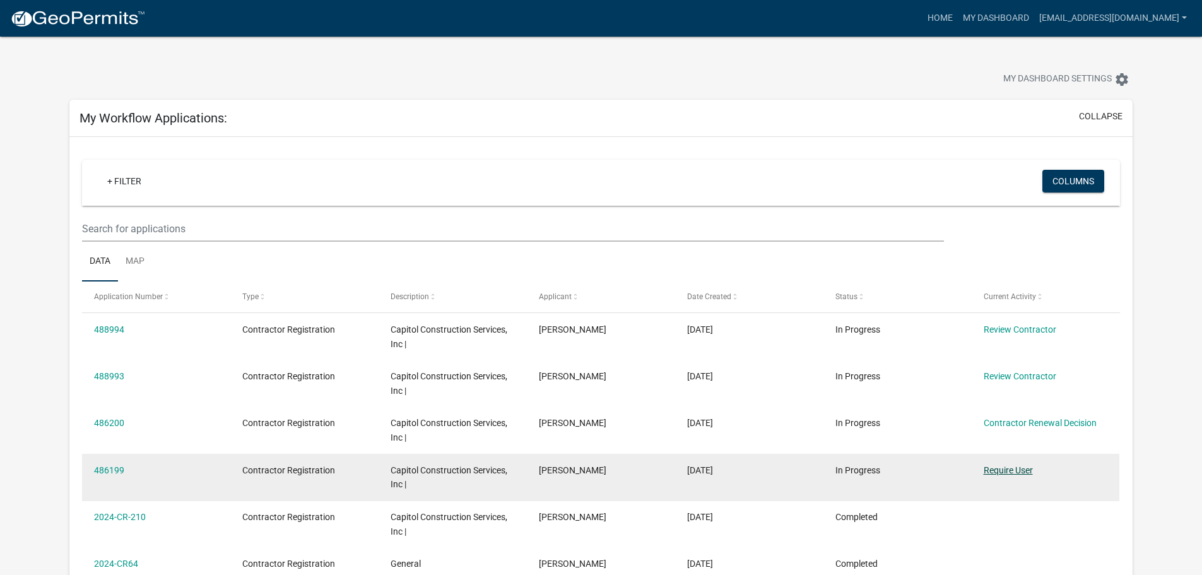
click at [998, 471] on link "Require User" at bounding box center [1007, 470] width 49 height 10
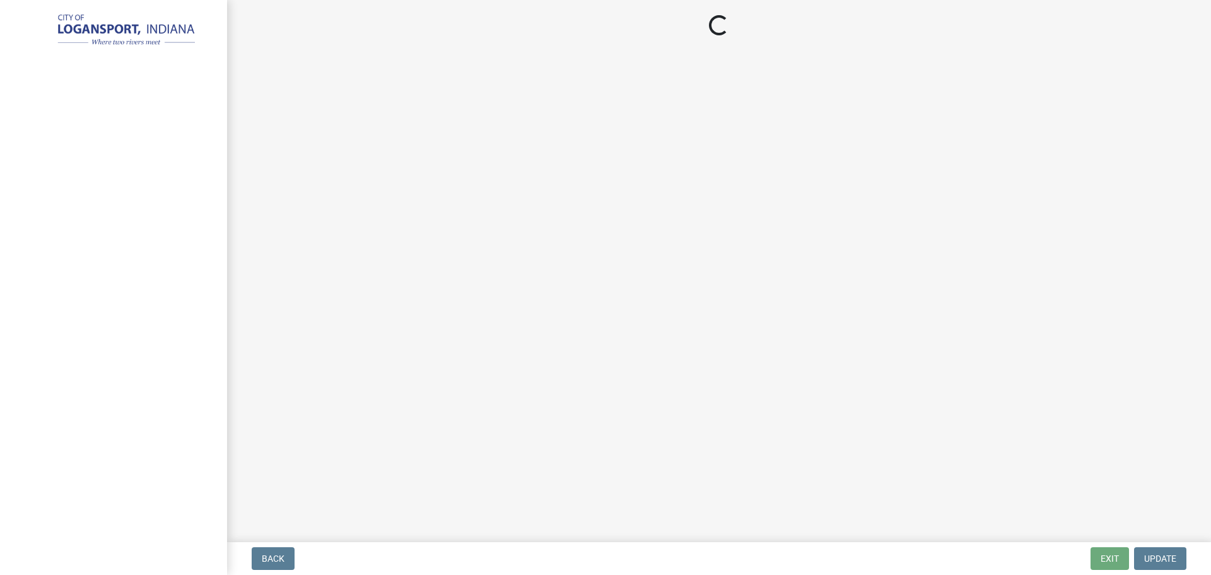
select select "IN"
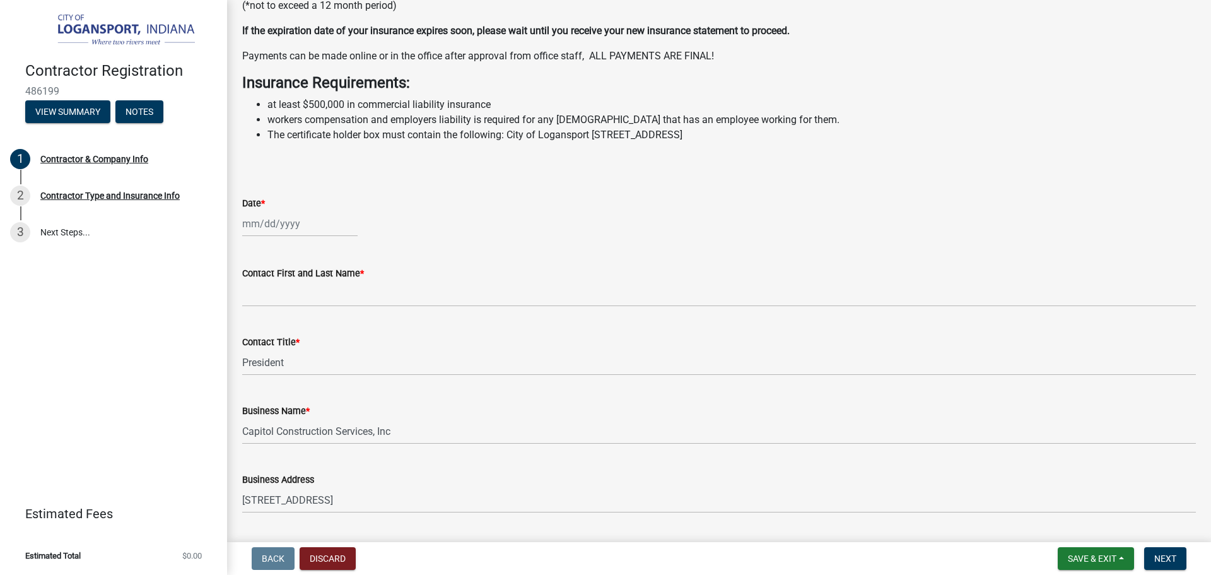
scroll to position [315, 0]
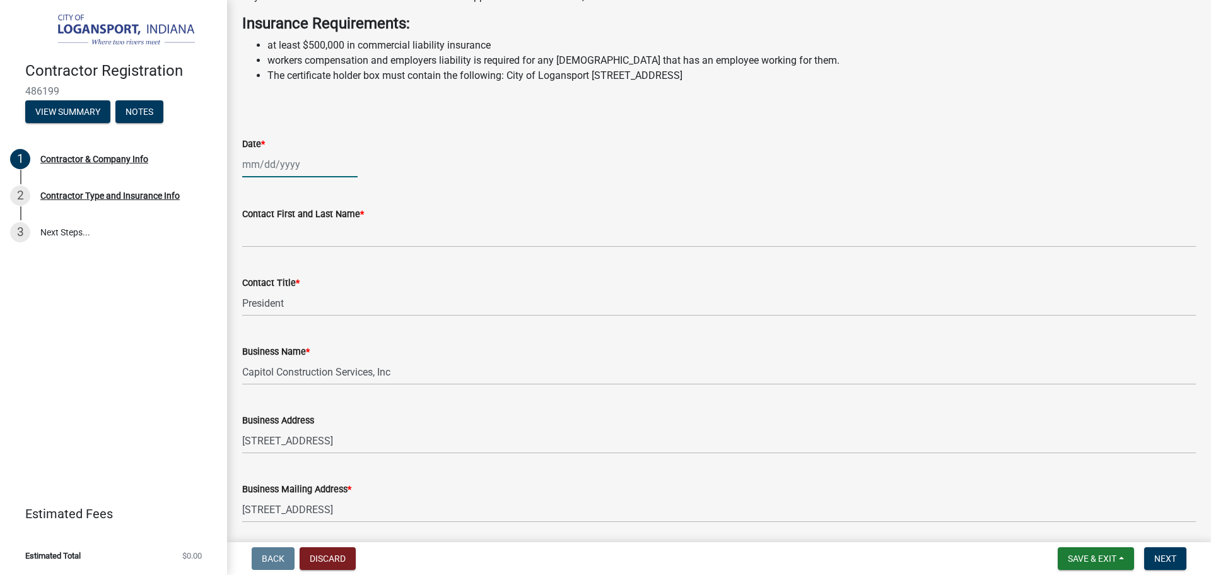
click at [305, 177] on div at bounding box center [299, 164] width 115 height 26
select select "10"
select select "2025"
click at [329, 262] on div "10" at bounding box center [335, 252] width 20 height 20
type input "[DATE]"
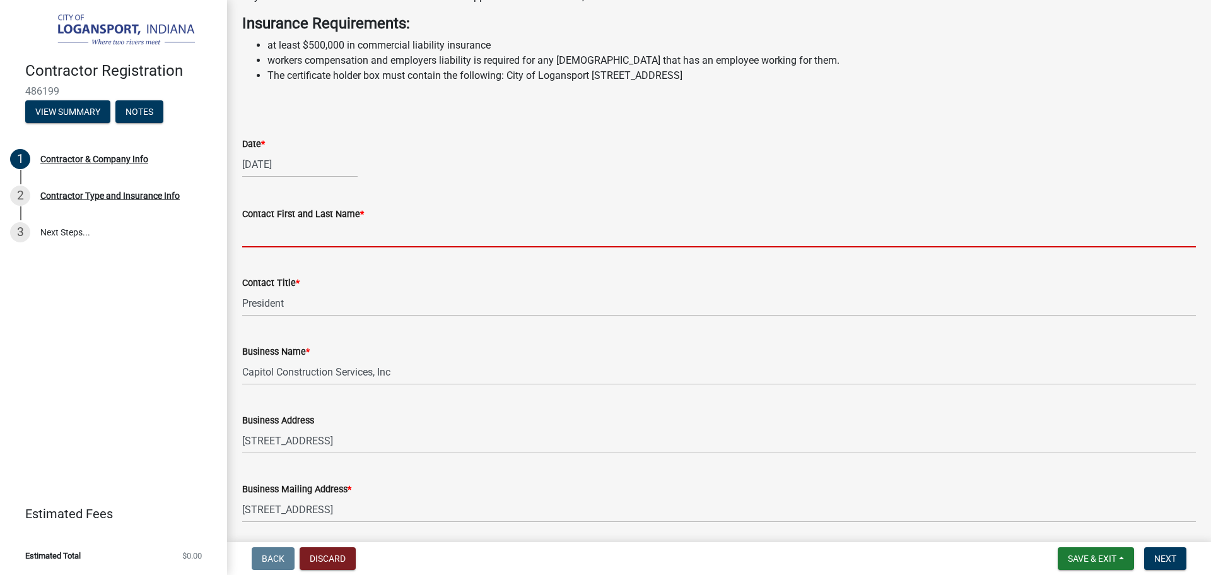
click at [261, 247] on input "Contact First and Last Name *" at bounding box center [719, 234] width 954 height 26
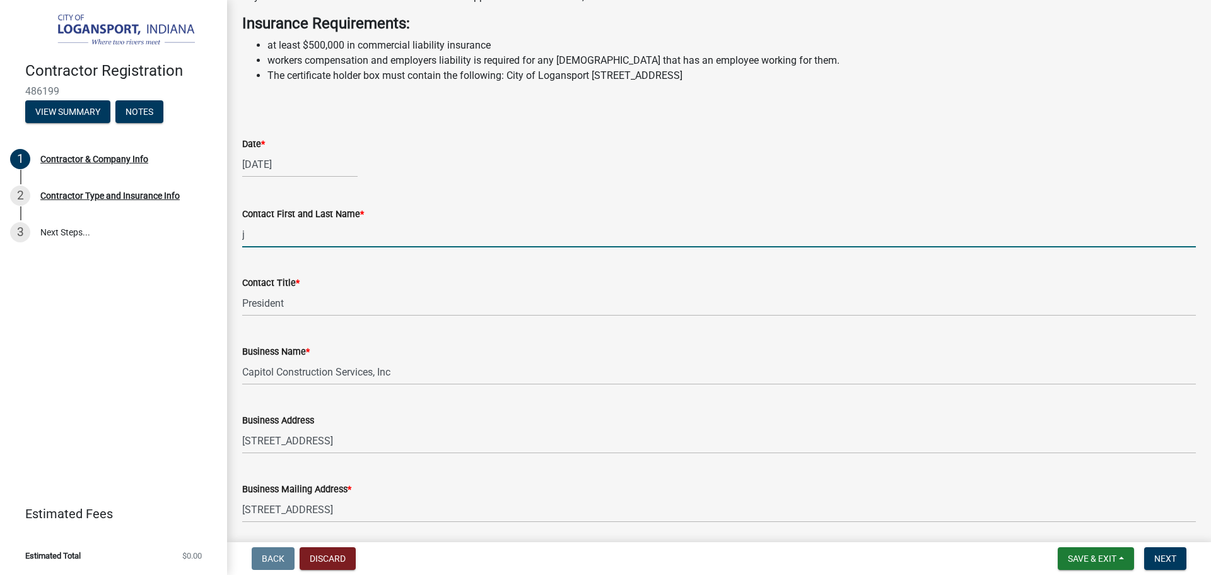
type input "[PERSON_NAME]"
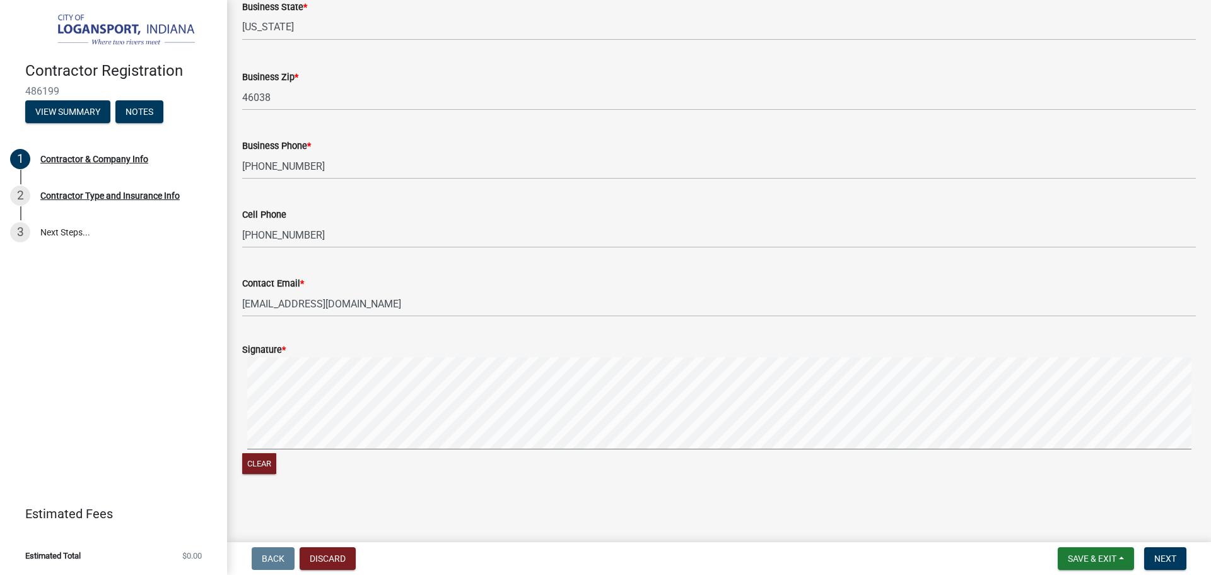
scroll to position [975, 0]
click at [221, 402] on div "Contractor Registration 486199 View Summary Notes 1 Contractor & Company Info 2…" at bounding box center [605, 287] width 1211 height 575
click at [312, 394] on div "Signature * Clear" at bounding box center [719, 402] width 973 height 150
click at [1160, 554] on span "Next" at bounding box center [1165, 558] width 22 height 10
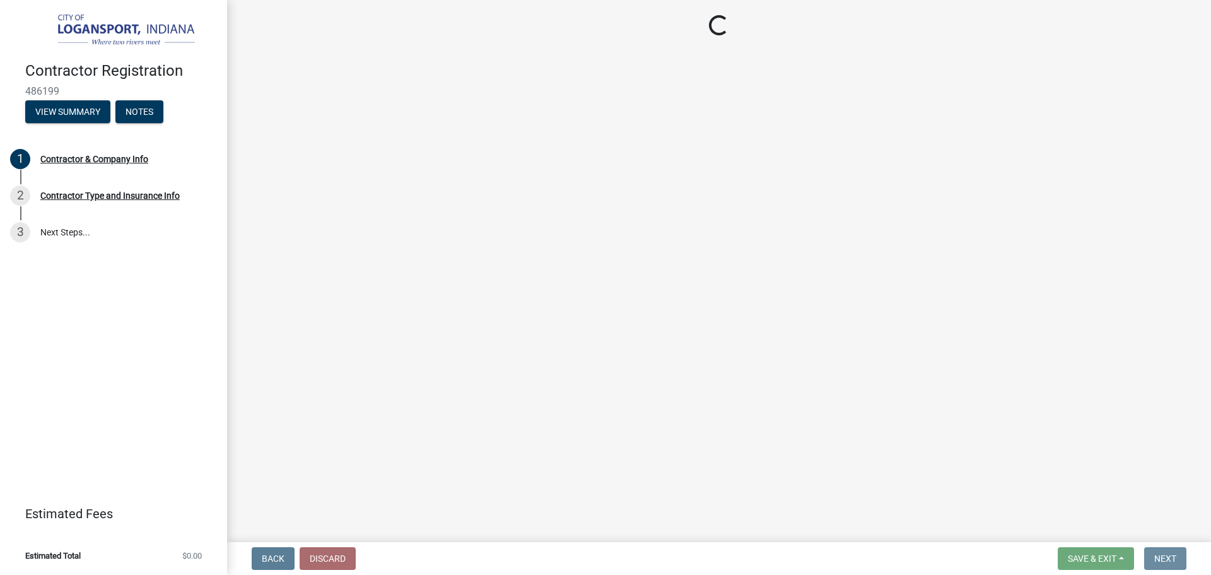
scroll to position [0, 0]
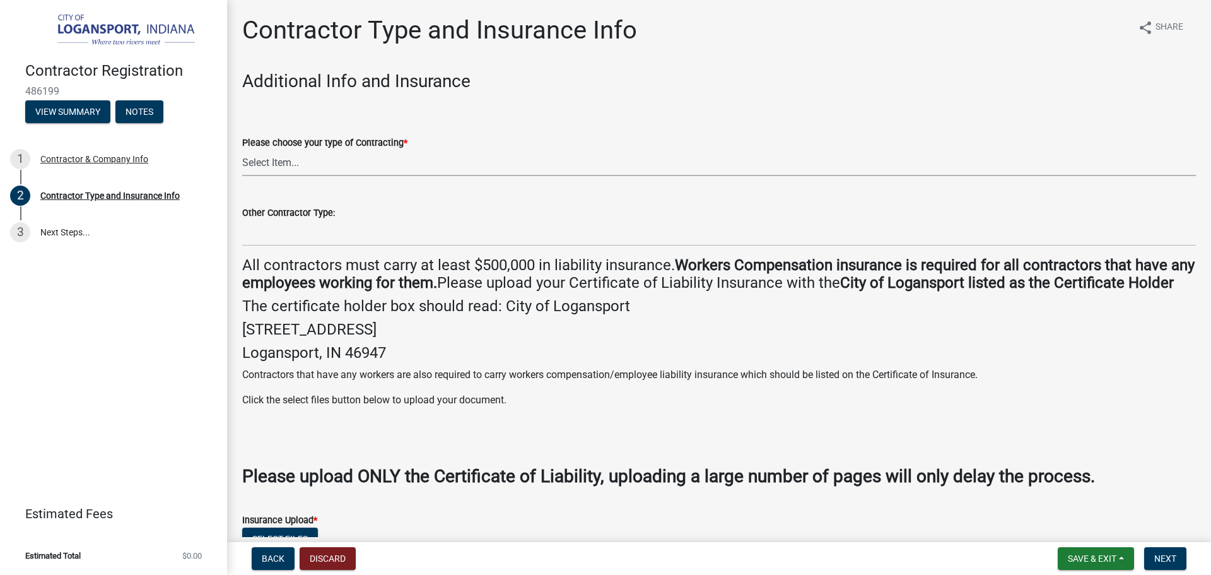
drag, startPoint x: 325, startPoint y: 158, endPoint x: 324, endPoint y: 165, distance: 7.7
click at [325, 158] on select "Select Item... Plumber General HVAC Other Roofer Tree Service Demolition" at bounding box center [719, 163] width 954 height 26
click at [242, 150] on select "Select Item... Plumber General HVAC Other Roofer Tree Service Demolition" at bounding box center [719, 163] width 954 height 26
select select "03705ffd-7527-4ddb-a600-46f4763bc457"
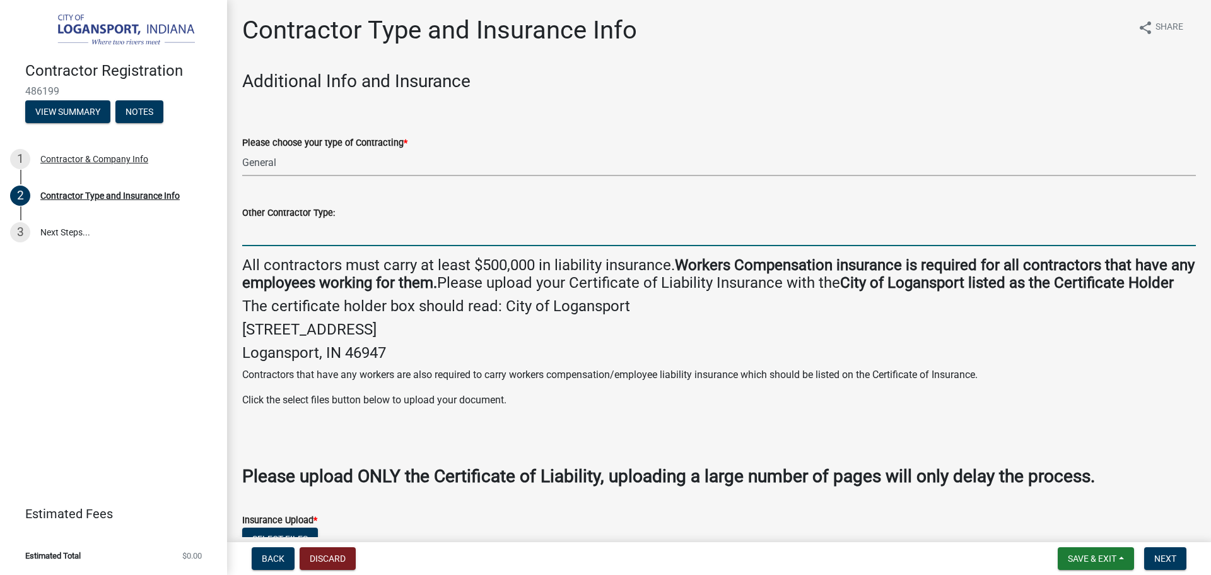
click at [269, 232] on input "Other Contractor Type:" at bounding box center [719, 233] width 954 height 26
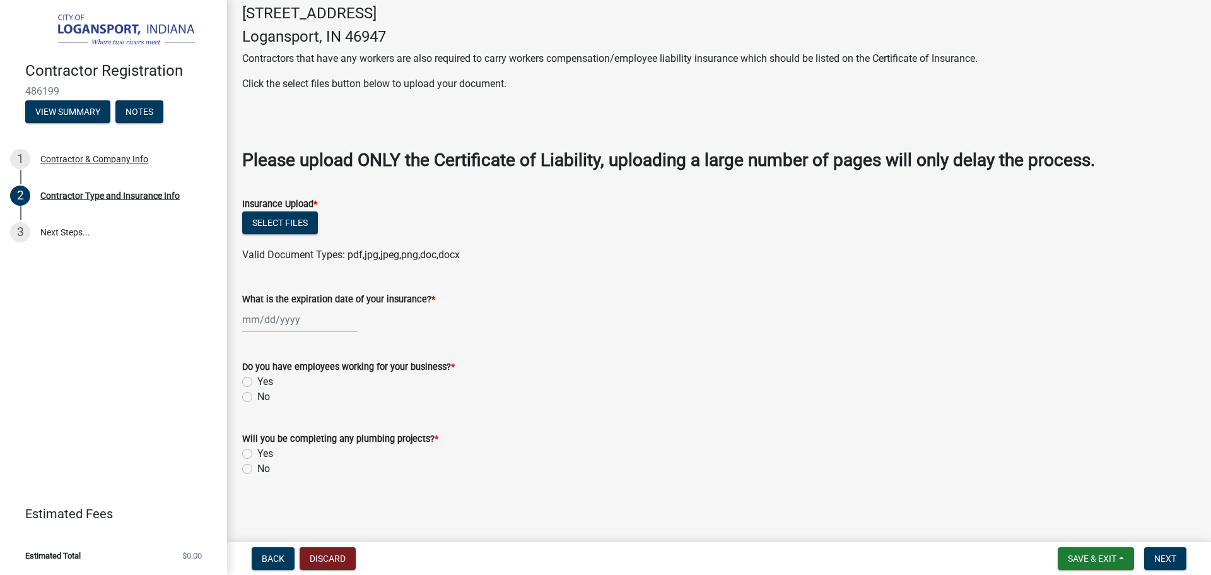
scroll to position [334, 0]
click at [279, 229] on button "Select files" at bounding box center [280, 222] width 76 height 23
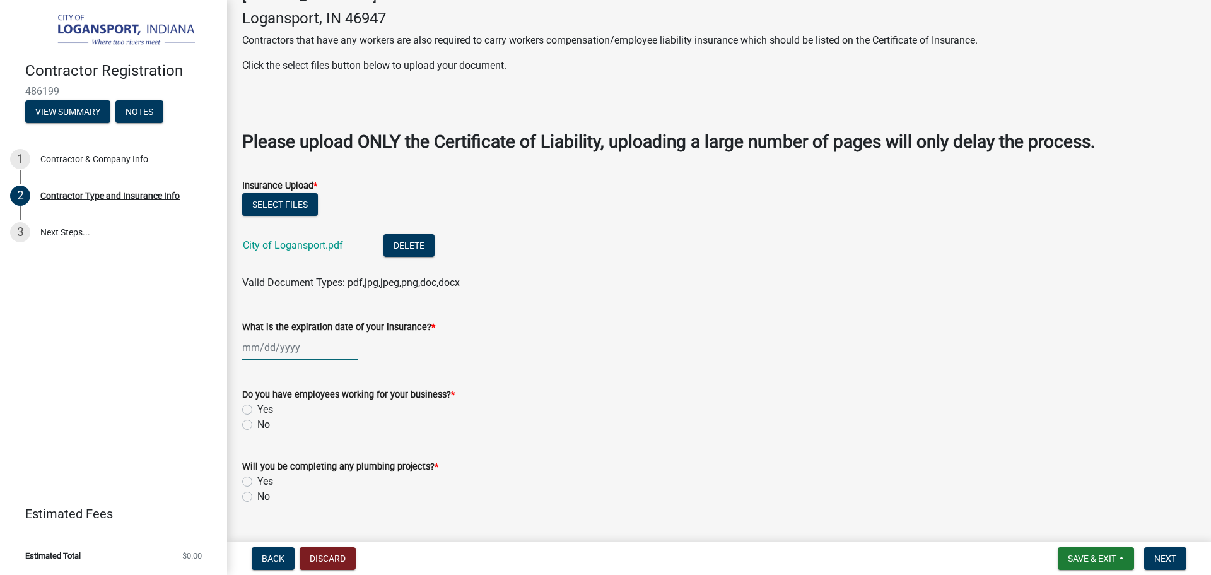
click at [298, 360] on div at bounding box center [299, 347] width 115 height 26
select select "10"
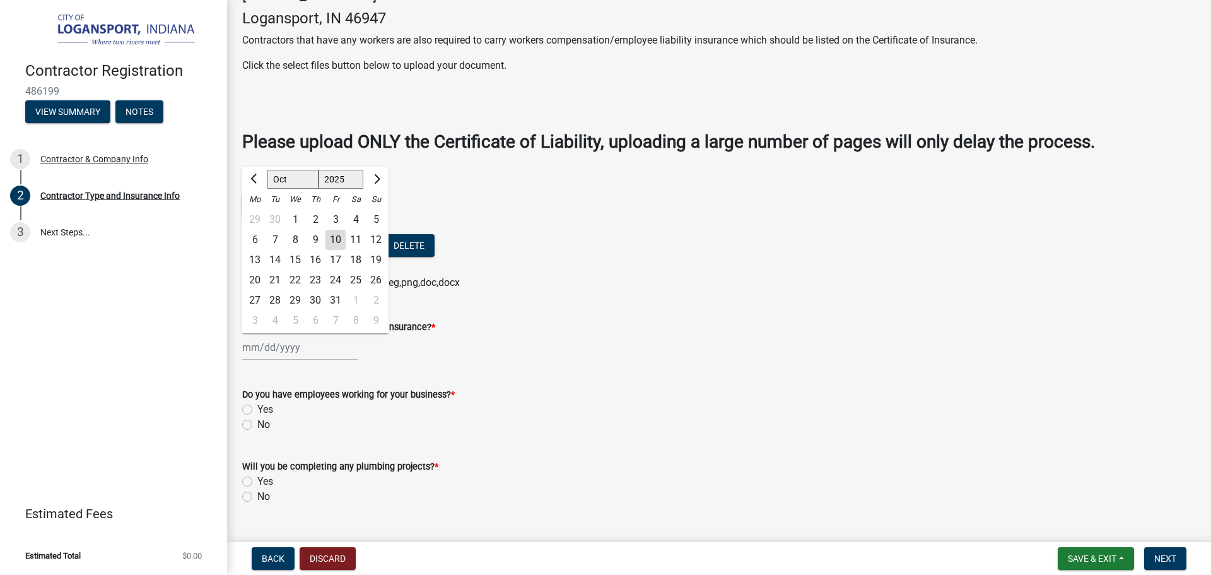
click at [352, 189] on select "1525 1526 1527 1528 1529 1530 1531 1532 1533 1534 1535 1536 1537 1538 1539 1540…" at bounding box center [341, 179] width 45 height 19
select select "2026"
click at [319, 187] on select "1525 1526 1527 1528 1529 1530 1531 1532 1533 1534 1535 1536 1537 1538 1539 1540…" at bounding box center [341, 179] width 45 height 19
click at [313, 230] on div "1" at bounding box center [315, 219] width 20 height 20
type input "[DATE]"
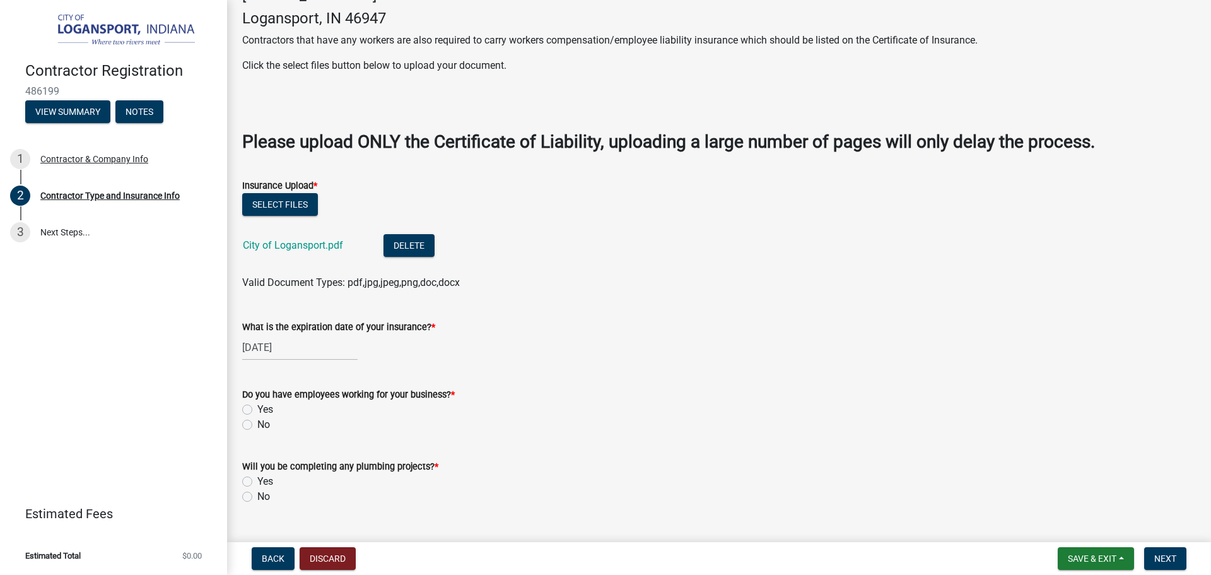
drag, startPoint x: 248, startPoint y: 429, endPoint x: 261, endPoint y: 462, distance: 35.1
click at [257, 417] on label "Yes" at bounding box center [265, 409] width 16 height 15
click at [257, 410] on input "Yes" at bounding box center [261, 406] width 8 height 8
radio input "true"
click at [257, 504] on label "No" at bounding box center [263, 496] width 13 height 15
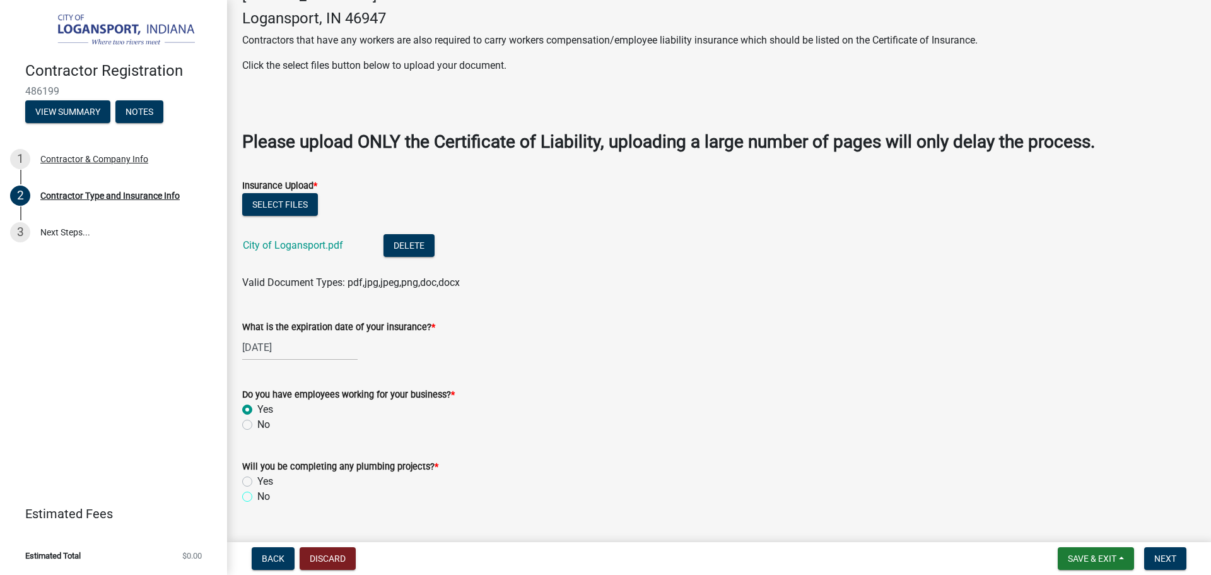
click at [257, 497] on input "No" at bounding box center [261, 493] width 8 height 8
radio input "true"
click at [1165, 551] on button "Next" at bounding box center [1165, 558] width 42 height 23
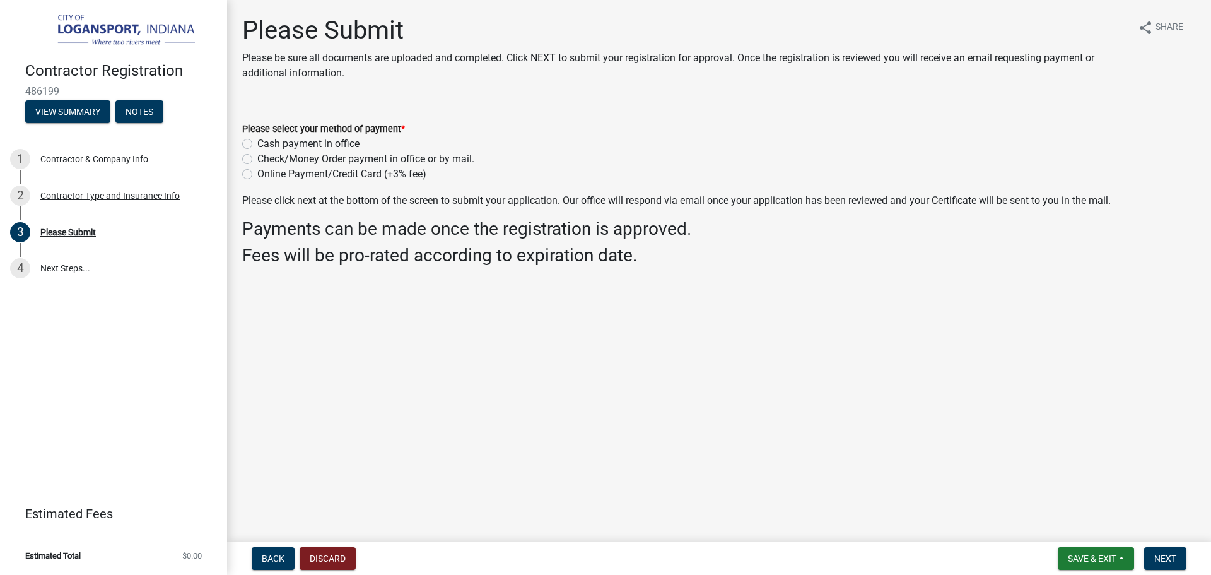
click at [257, 172] on label "Online Payment/Credit Card (+3% fee)" at bounding box center [341, 174] width 169 height 15
click at [257, 172] on input "Online Payment/Credit Card (+3% fee)" at bounding box center [261, 171] width 8 height 8
radio input "true"
click at [1170, 565] on button "Next" at bounding box center [1165, 558] width 42 height 23
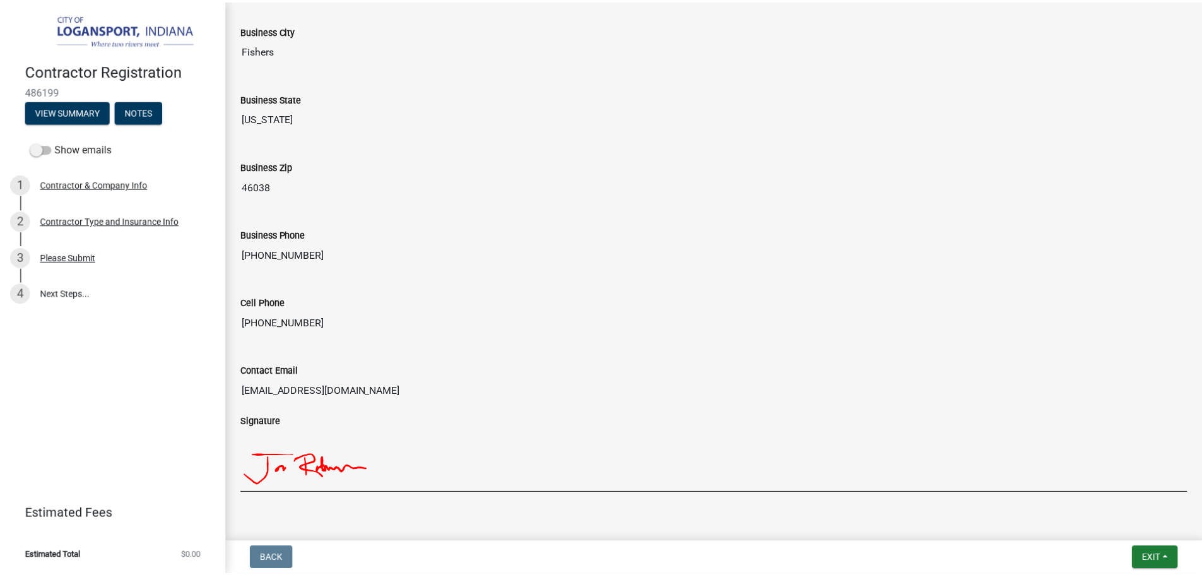
scroll to position [972, 0]
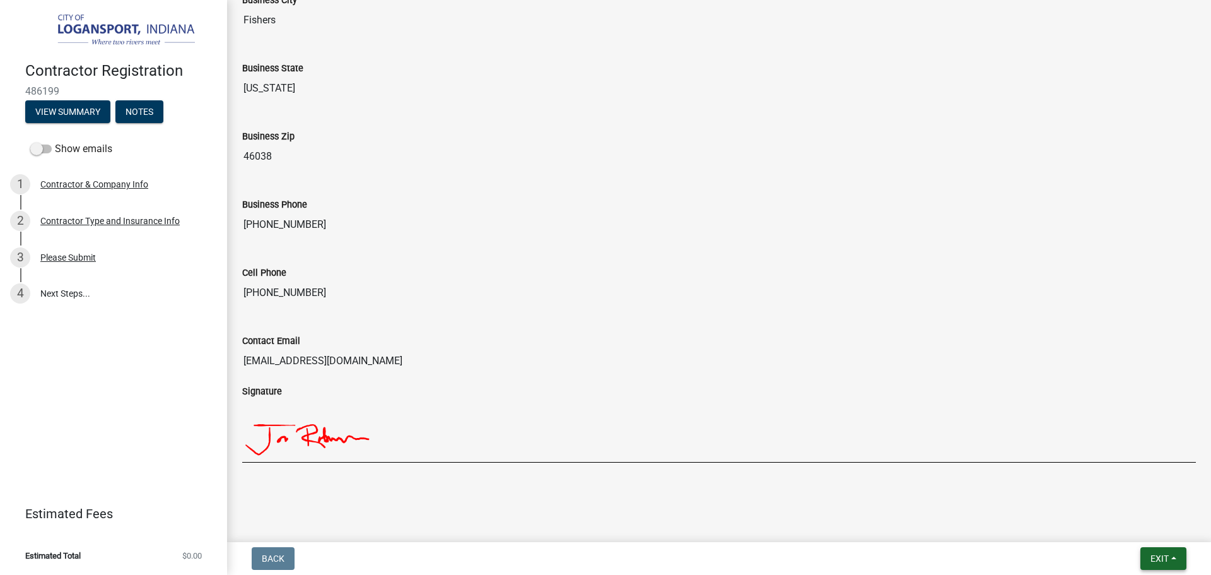
click at [1158, 558] on span "Exit" at bounding box center [1160, 558] width 18 height 10
click at [1108, 524] on button "Save & Exit" at bounding box center [1136, 525] width 101 height 30
